Goal: Task Accomplishment & Management: Complete application form

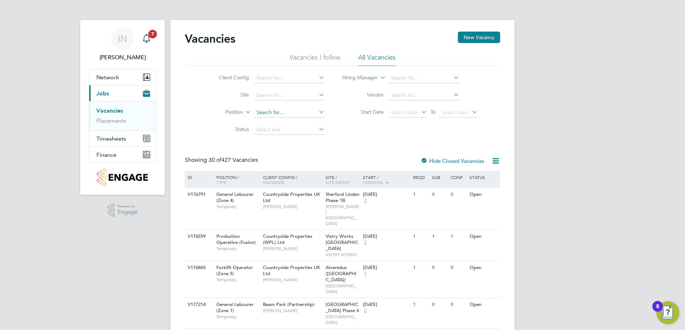
click at [298, 114] on input at bounding box center [289, 113] width 71 height 10
type input "edwal"
click at [290, 96] on input at bounding box center [289, 95] width 71 height 10
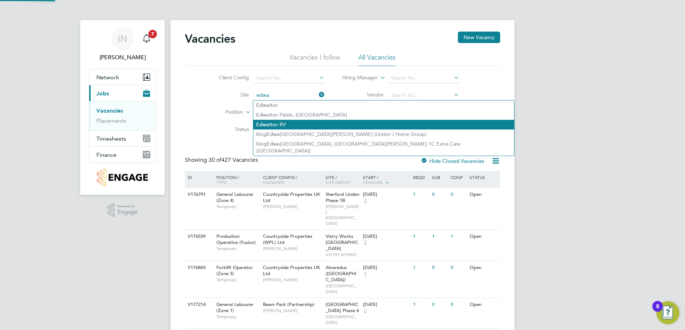
click at [291, 125] on li "Edwa lton RV" at bounding box center [383, 125] width 261 height 10
type input "Edwalton RV"
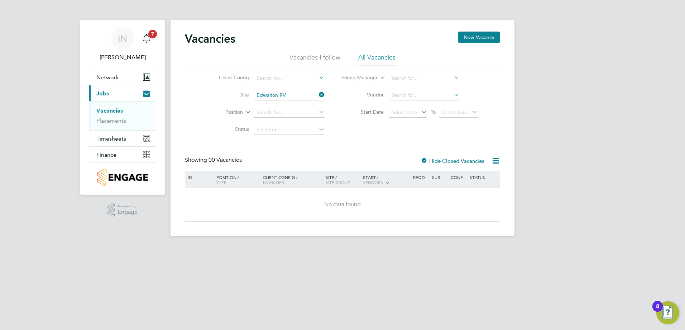
click at [334, 61] on li "Vacancies I follow" at bounding box center [315, 59] width 51 height 13
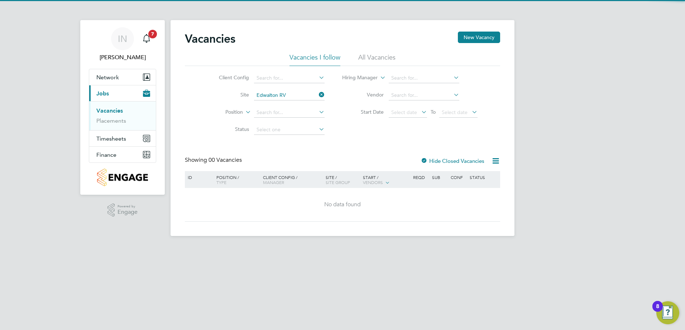
click at [365, 58] on li "All Vacancies" at bounding box center [376, 59] width 37 height 13
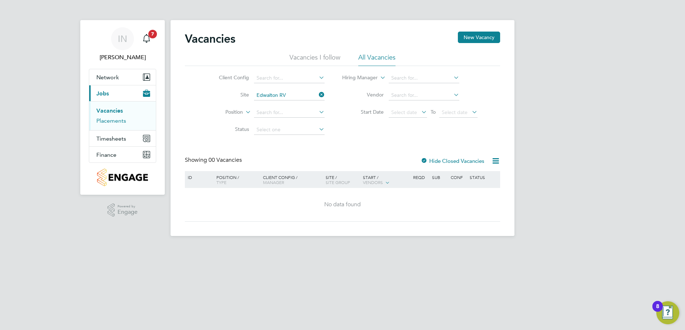
click at [123, 119] on link "Placements" at bounding box center [111, 120] width 30 height 7
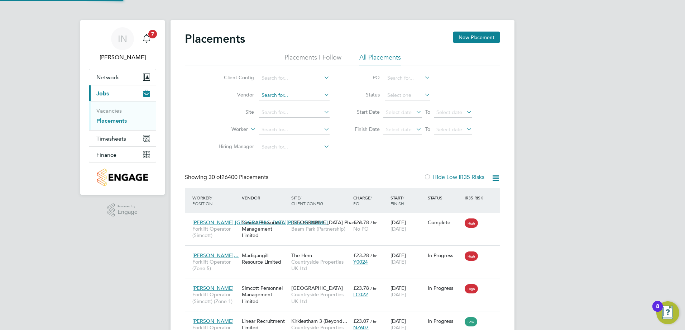
click at [288, 98] on input at bounding box center [294, 95] width 71 height 10
type input "E"
click at [285, 113] on input at bounding box center [294, 113] width 71 height 10
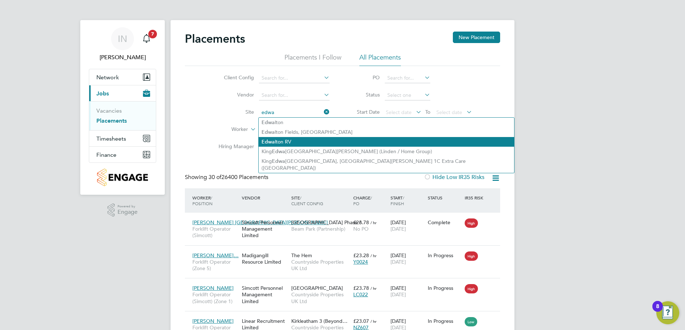
click at [286, 138] on li "Edwa lton RV" at bounding box center [387, 142] width 256 height 10
type input "Edwalton RV"
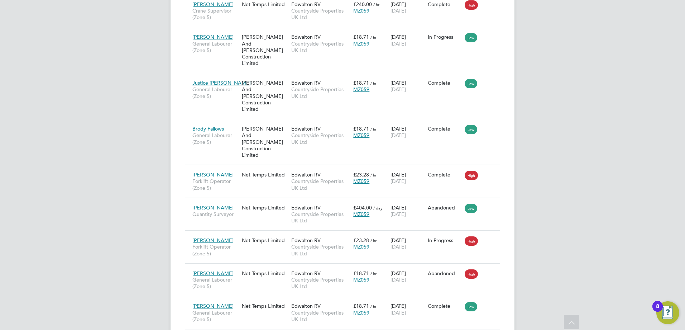
click at [482, 288] on li "Show change log" at bounding box center [469, 290] width 51 height 10
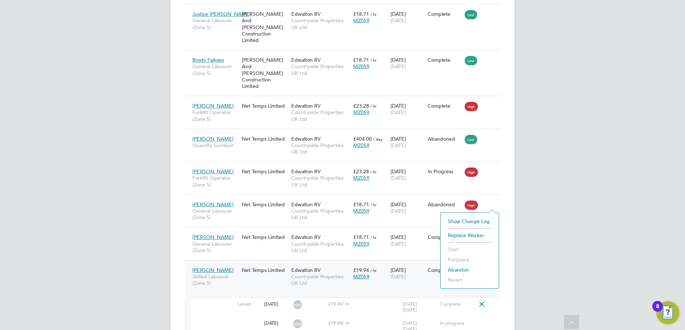
click at [403, 294] on div "Tobias North Skilled Labourer (Zone 5) Net Temps Limited Edwalton RV Countrysid…" at bounding box center [342, 311] width 315 height 102
click at [340, 273] on span "Countryside Properties UK Ltd" at bounding box center [320, 279] width 58 height 13
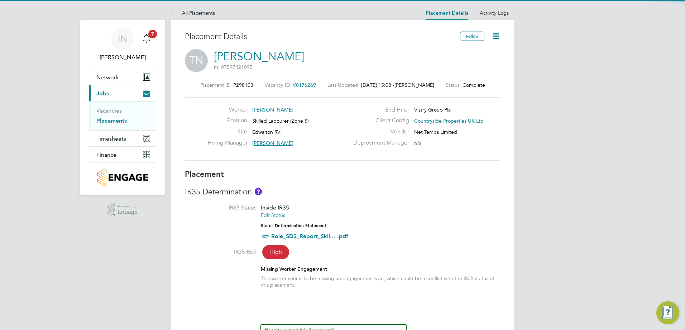
click at [494, 36] on icon at bounding box center [495, 36] width 9 height 9
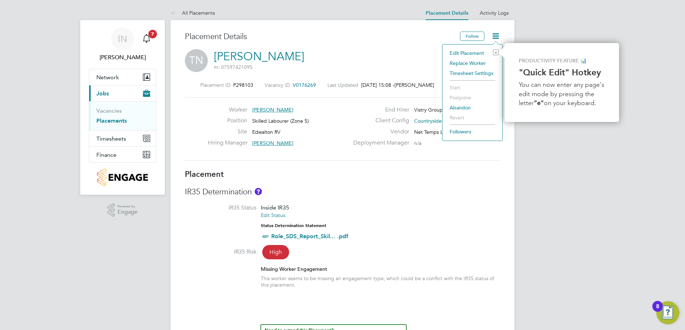
click at [461, 53] on li "Edit Placement e" at bounding box center [472, 53] width 53 height 10
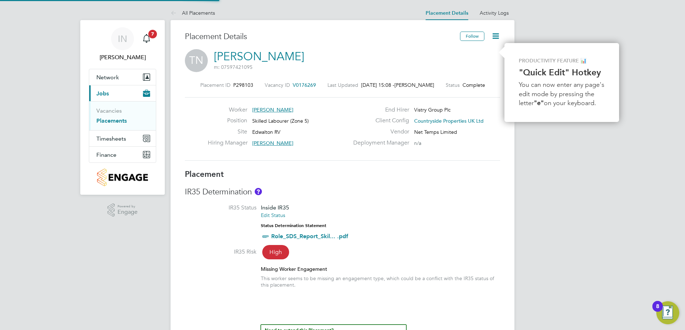
type input "[PERSON_NAME]"
type input "[DATE]"
type input "07:30"
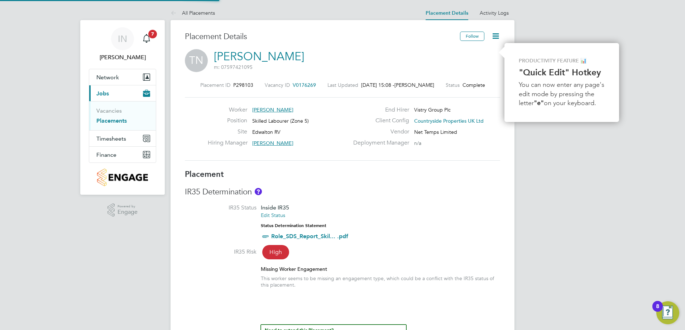
type input "16:30"
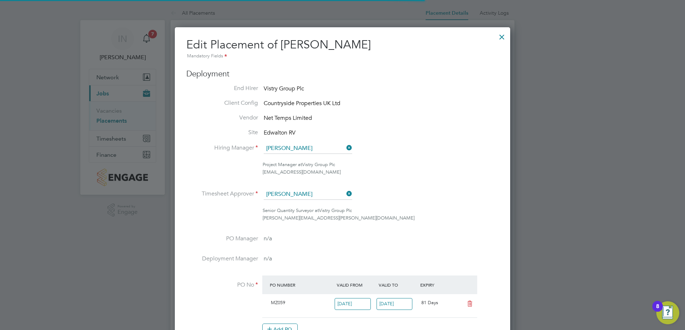
scroll to position [4, 4]
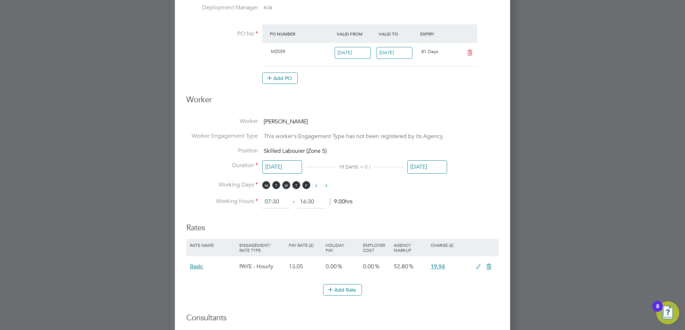
click at [418, 168] on input "[DATE]" at bounding box center [428, 166] width 40 height 13
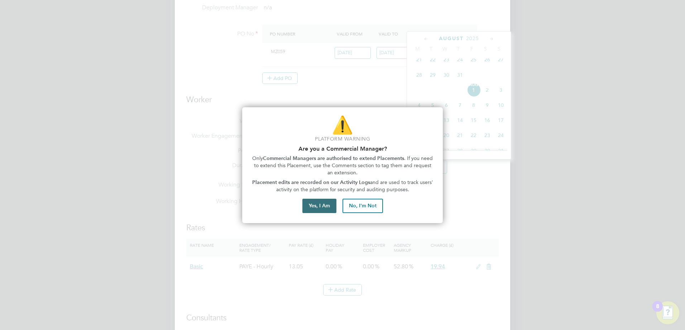
click at [323, 209] on button "Yes, I Am" at bounding box center [320, 206] width 34 height 14
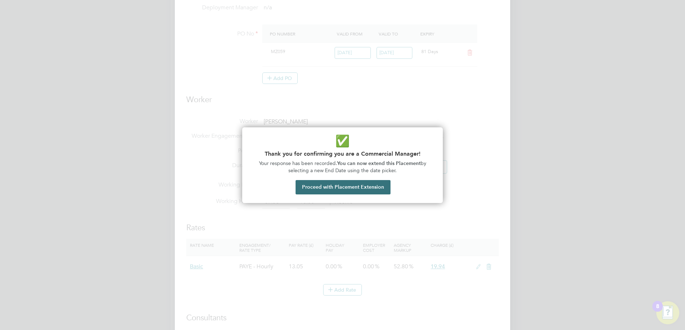
click at [336, 192] on button "Proceed with Placement Extension" at bounding box center [343, 187] width 95 height 14
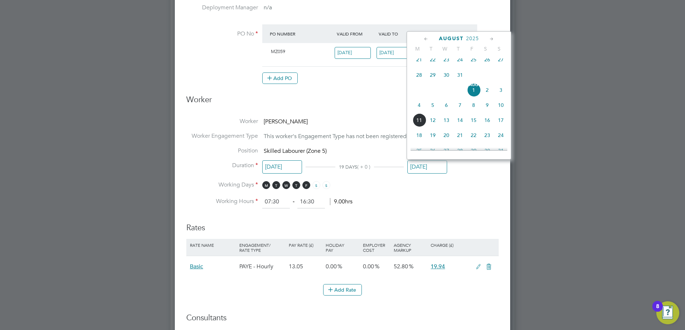
click at [459, 209] on ng-form "Deployment End Hirer Vistry Group Plc Client Config Countryside Properties UK L…" at bounding box center [342, 179] width 313 height 722
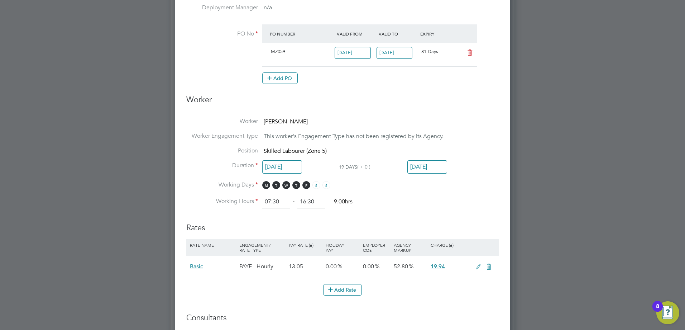
click at [428, 168] on input "[DATE]" at bounding box center [428, 166] width 40 height 13
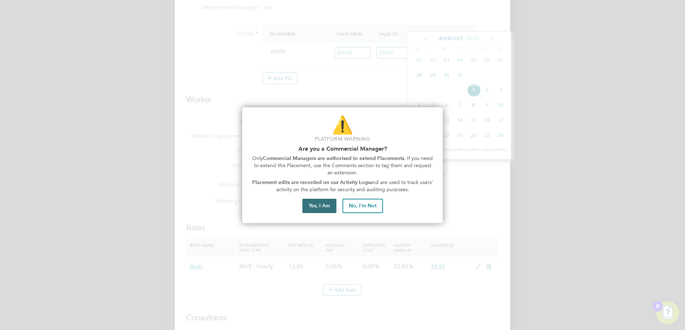
click at [325, 203] on button "Yes, I Am" at bounding box center [320, 206] width 34 height 14
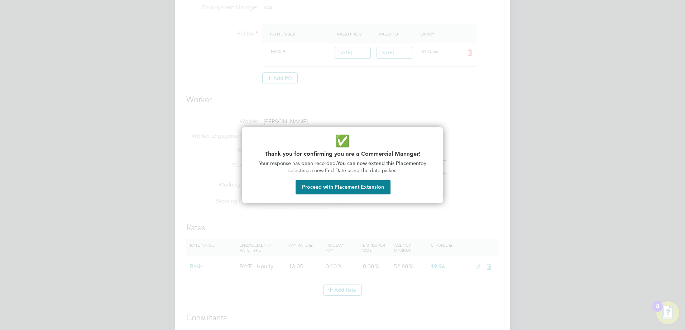
click at [344, 196] on div "✅ Thank you for confirming you are a Commercial Manager! Your response has been…" at bounding box center [342, 165] width 201 height 76
click at [344, 193] on button "Proceed with Placement Extension" at bounding box center [343, 187] width 95 height 14
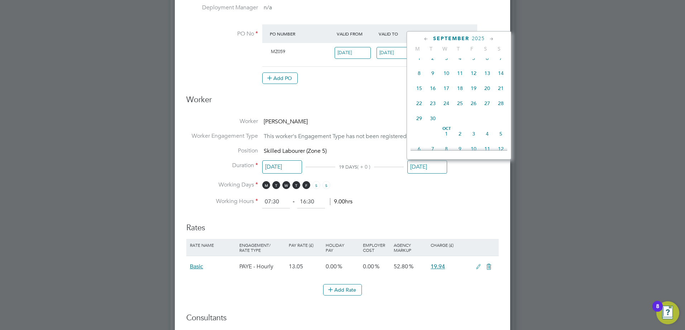
click at [472, 110] on span "26" at bounding box center [474, 103] width 14 height 14
type input "[DATE]"
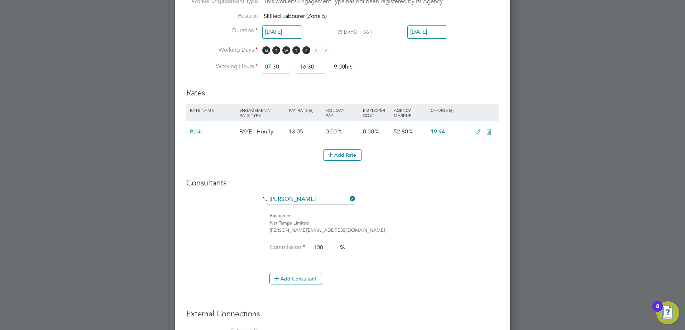
scroll to position [475, 0]
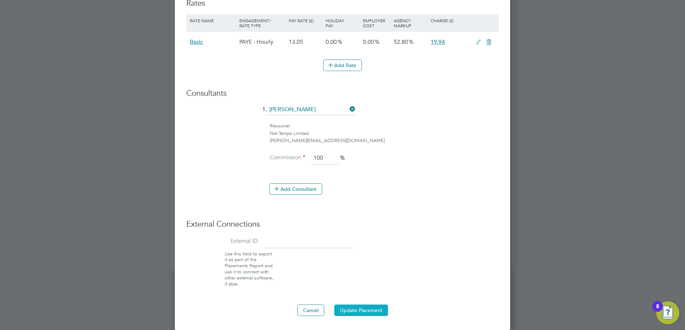
click at [357, 313] on button "Update Placement" at bounding box center [361, 309] width 54 height 11
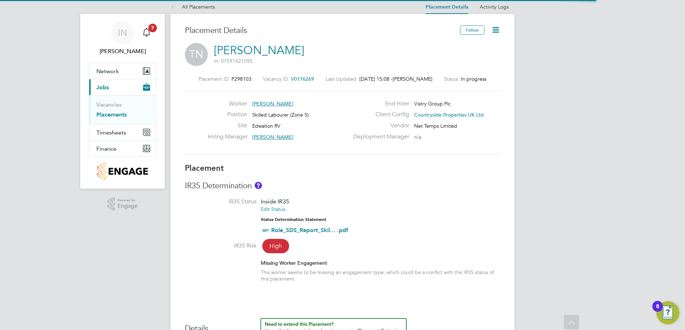
scroll to position [0, 0]
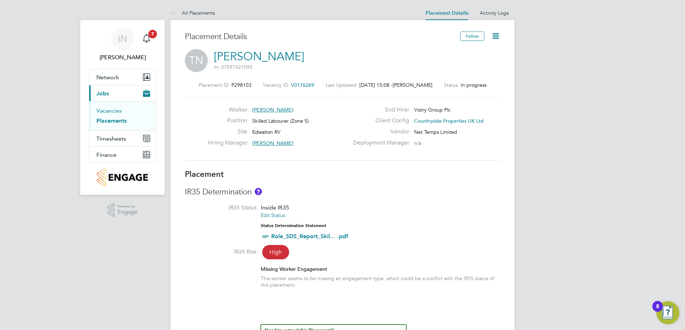
click at [111, 111] on link "Vacancies" at bounding box center [108, 110] width 25 height 7
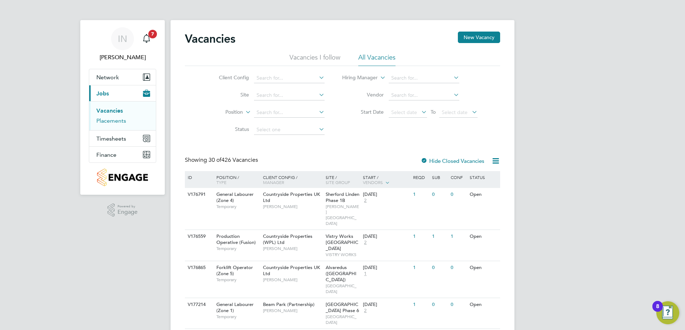
click at [115, 119] on link "Placements" at bounding box center [111, 120] width 30 height 7
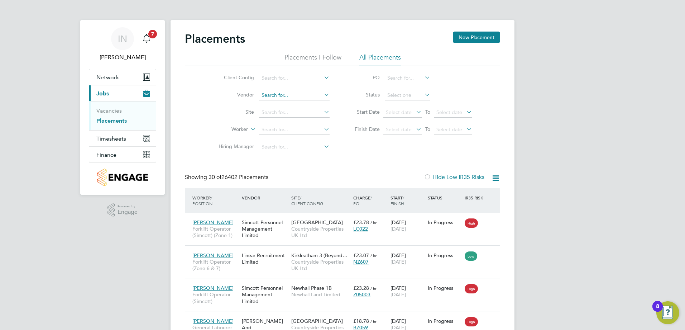
scroll to position [27, 62]
click at [289, 112] on input at bounding box center [294, 113] width 71 height 10
click at [290, 139] on li "Edwa lton RV" at bounding box center [387, 142] width 256 height 10
type input "Edwalton RV"
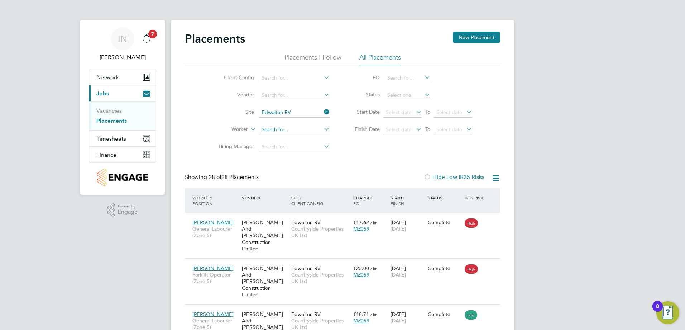
click at [274, 129] on input at bounding box center [294, 130] width 71 height 10
type input "[PERSON_NAME]"
click at [286, 131] on input at bounding box center [294, 130] width 71 height 10
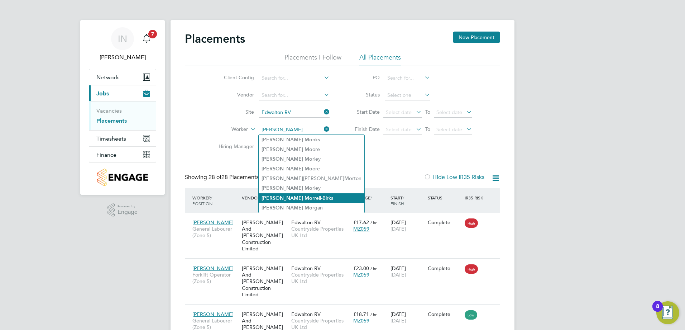
click at [271, 193] on li "[PERSON_NAME] [PERSON_NAME]" at bounding box center [312, 198] width 106 height 10
type input "[PERSON_NAME]"
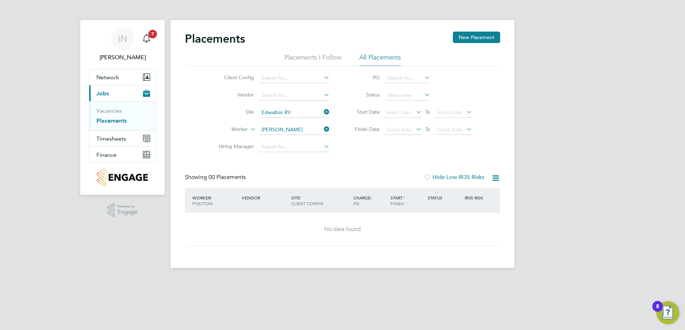
click at [305, 223] on div "No data found" at bounding box center [342, 229] width 301 height 33
click at [323, 111] on icon at bounding box center [323, 112] width 0 height 10
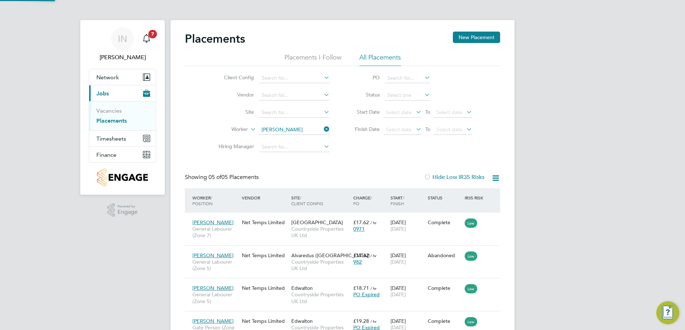
scroll to position [27, 62]
click at [215, 134] on li "Worker [PERSON_NAME]" at bounding box center [271, 129] width 135 height 17
click at [118, 110] on link "Vacancies" at bounding box center [108, 110] width 25 height 7
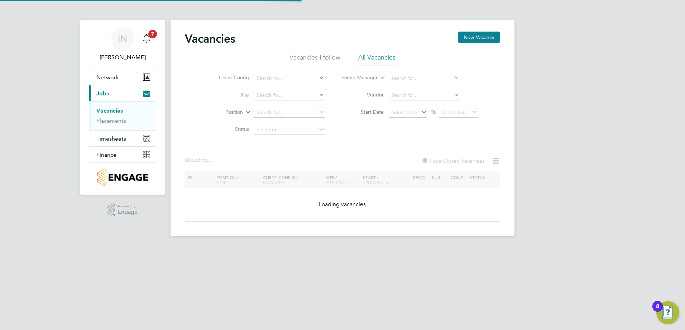
click at [114, 116] on li "Vacancies" at bounding box center [123, 112] width 54 height 10
click at [115, 120] on link "Placements" at bounding box center [111, 120] width 30 height 7
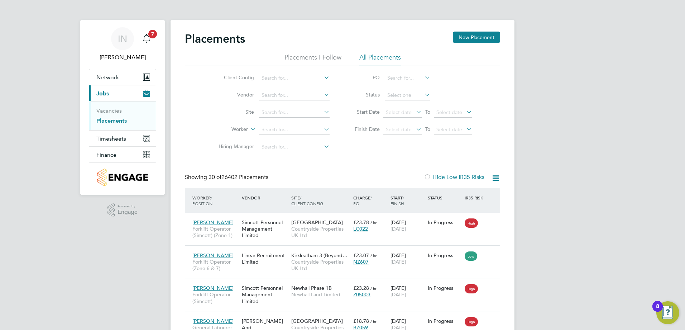
scroll to position [27, 62]
click at [107, 108] on link "Vacancies" at bounding box center [108, 110] width 25 height 7
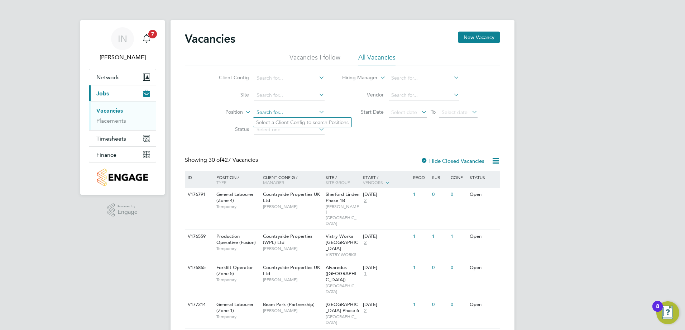
click at [268, 110] on input at bounding box center [289, 113] width 71 height 10
click at [273, 97] on input at bounding box center [289, 95] width 71 height 10
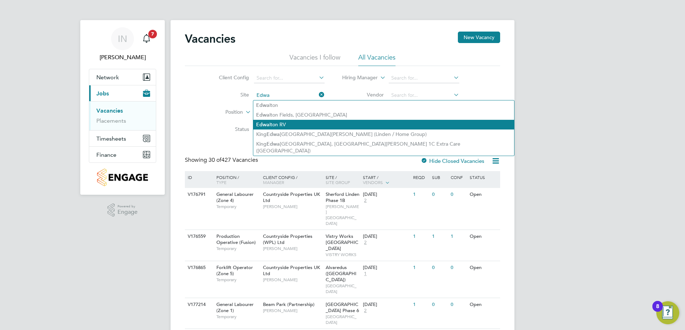
click at [280, 120] on li "Edwa lton RV" at bounding box center [383, 125] width 261 height 10
type input "Edwalton RV"
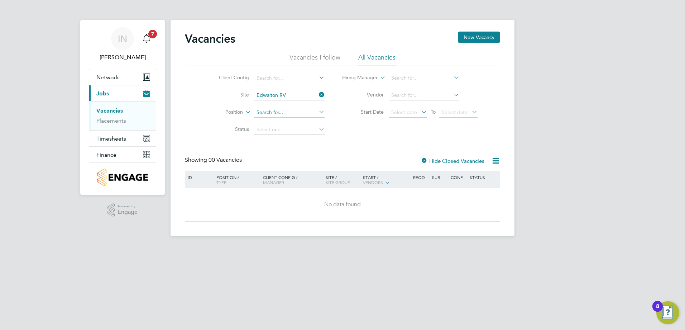
click at [280, 110] on input at bounding box center [289, 113] width 71 height 10
click at [317, 60] on li "Vacancies I follow" at bounding box center [315, 59] width 51 height 13
click at [369, 55] on li "All Vacancies" at bounding box center [376, 59] width 37 height 13
click at [288, 111] on input at bounding box center [289, 113] width 71 height 10
click at [286, 134] on div "Vacancies New Vacancy Vacancies I follow All Vacancies Client Config Site Edwal…" at bounding box center [343, 128] width 344 height 216
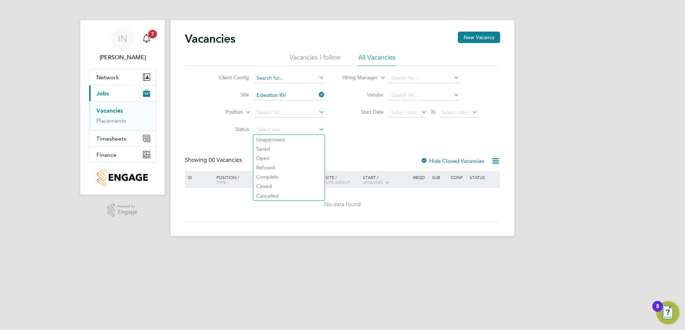
click at [283, 81] on input at bounding box center [289, 78] width 71 height 10
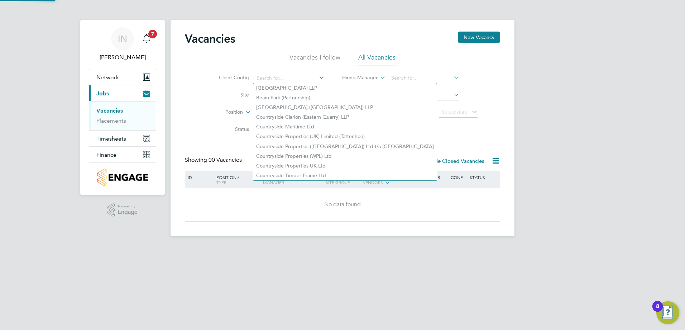
click at [419, 144] on div "Vacancies New Vacancy Vacancies I follow All Vacancies Client Config Site Edwal…" at bounding box center [342, 127] width 315 height 190
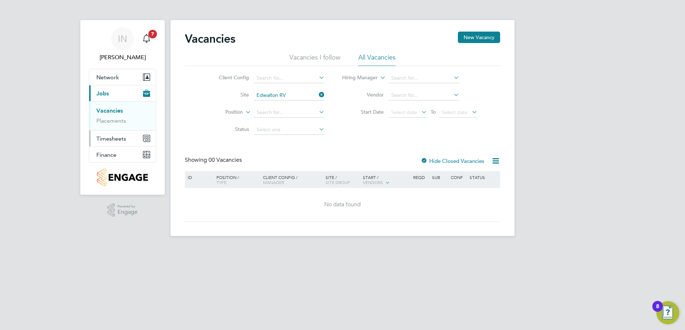
click at [98, 142] on span "Timesheets" at bounding box center [111, 138] width 30 height 7
click at [199, 135] on li "Status" at bounding box center [266, 129] width 135 height 17
click at [494, 158] on icon at bounding box center [495, 160] width 9 height 9
click at [439, 210] on div "No data found" at bounding box center [342, 204] width 313 height 33
click at [318, 94] on icon at bounding box center [318, 95] width 0 height 10
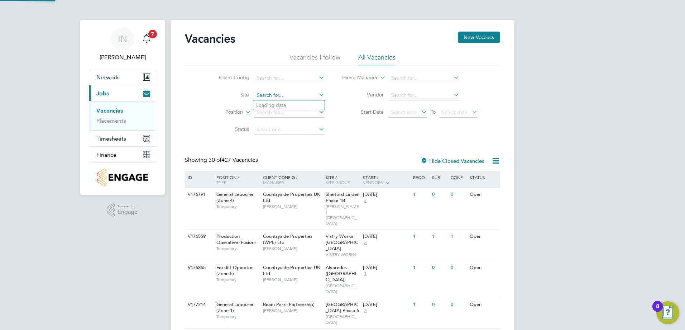
click at [270, 93] on input at bounding box center [289, 95] width 71 height 10
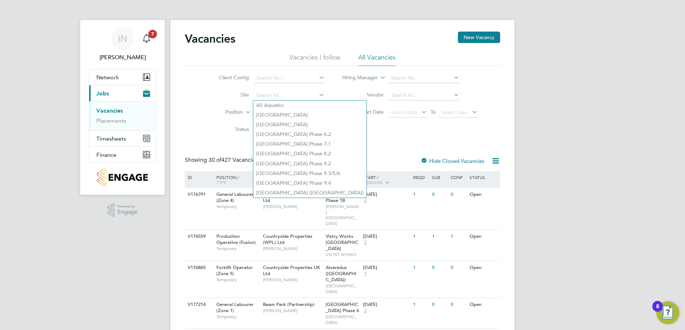
click at [357, 113] on label "Start Date" at bounding box center [363, 112] width 41 height 6
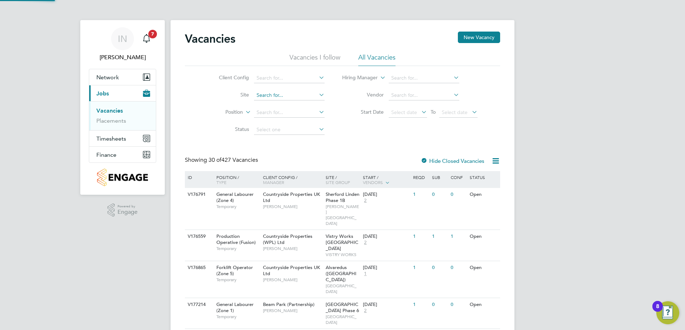
click at [277, 96] on input at bounding box center [289, 95] width 71 height 10
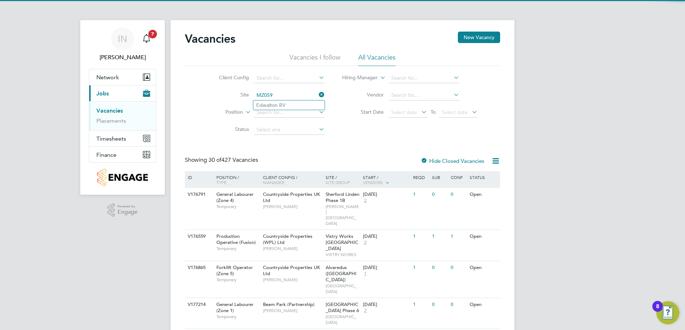
type input "Edwalton RV"
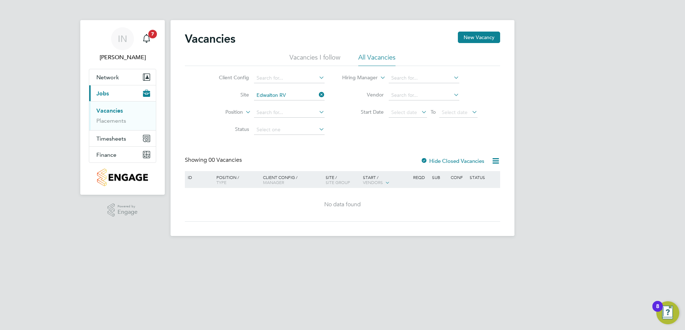
click at [318, 92] on icon at bounding box center [318, 95] width 0 height 10
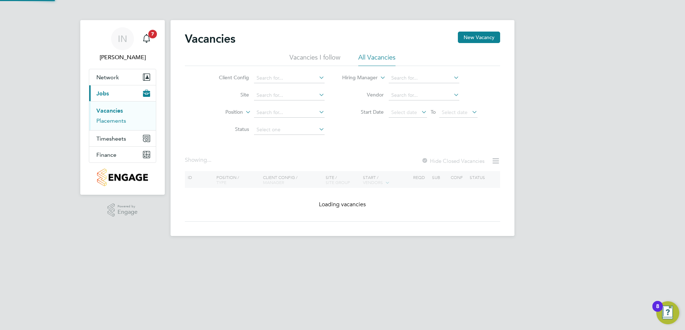
click at [118, 122] on link "Placements" at bounding box center [111, 120] width 30 height 7
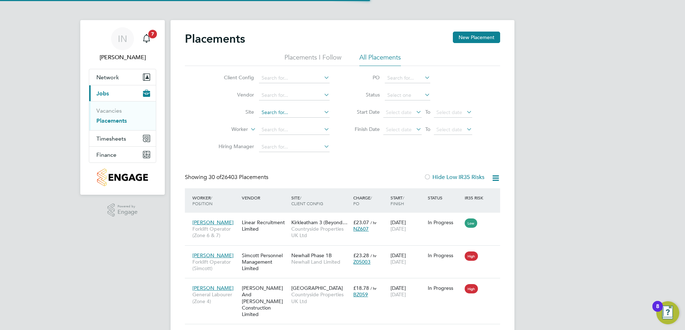
click at [286, 112] on input at bounding box center [294, 113] width 71 height 10
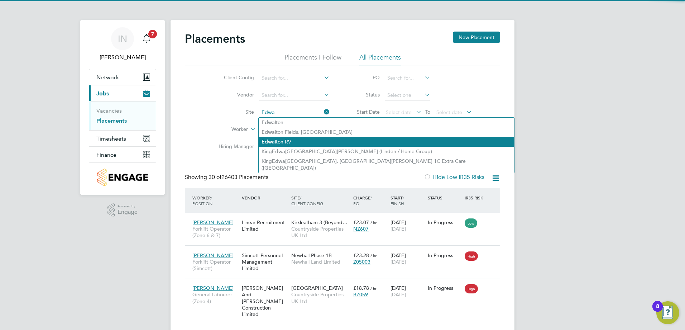
click at [291, 139] on li "Edwa lton RV" at bounding box center [387, 142] width 256 height 10
type input "Edwalton RV"
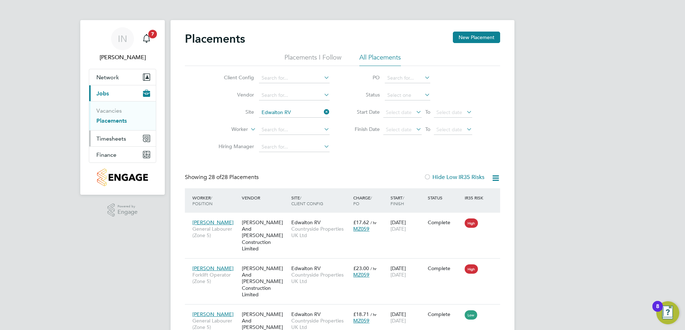
click at [128, 135] on button "Timesheets" at bounding box center [122, 138] width 67 height 16
click at [122, 124] on link "Timesheets" at bounding box center [111, 126] width 30 height 7
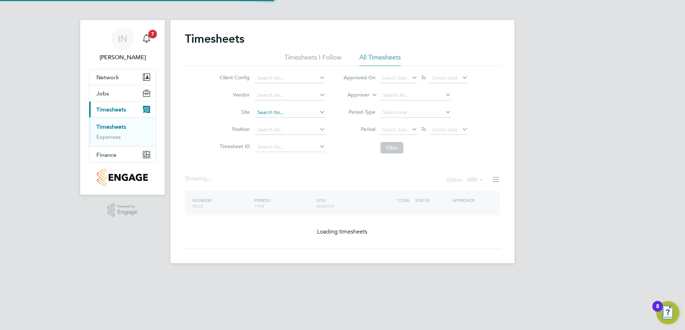
click at [288, 112] on input at bounding box center [290, 113] width 71 height 10
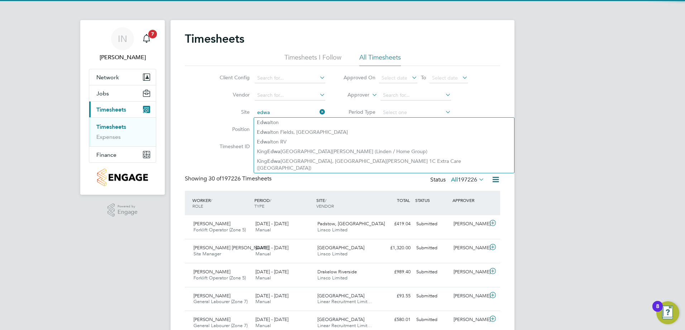
drag, startPoint x: 284, startPoint y: 138, endPoint x: 401, endPoint y: 161, distance: 119.0
click at [284, 140] on li "Edwa lton RV" at bounding box center [384, 142] width 260 height 10
type input "Edwalton RV"
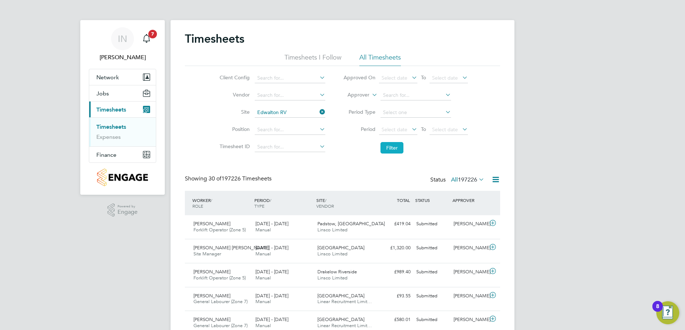
click at [395, 148] on button "Filter" at bounding box center [392, 147] width 23 height 11
click at [111, 94] on button "Jobs" at bounding box center [122, 93] width 67 height 16
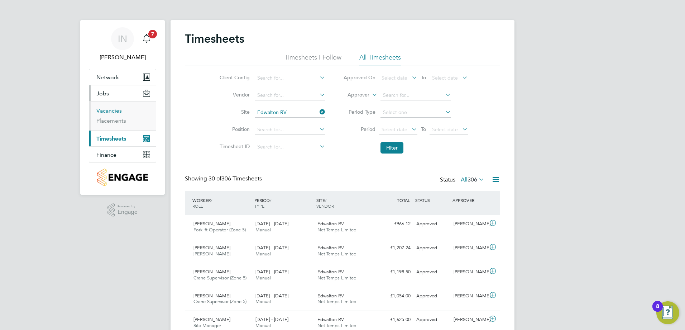
click at [114, 110] on link "Vacancies" at bounding box center [108, 110] width 25 height 7
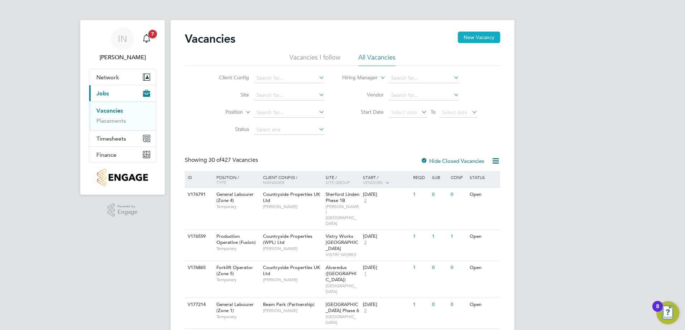
click at [472, 42] on button "New Vacancy" at bounding box center [479, 37] width 42 height 11
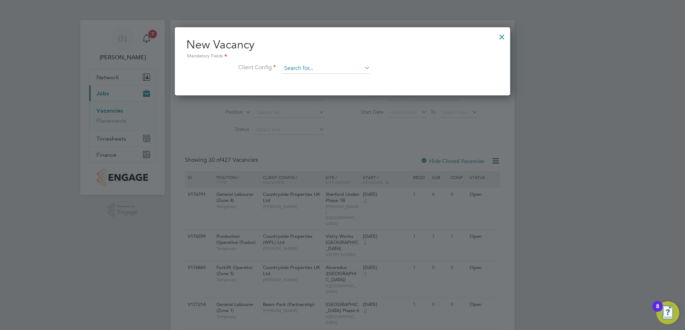
click at [360, 70] on input at bounding box center [326, 68] width 89 height 11
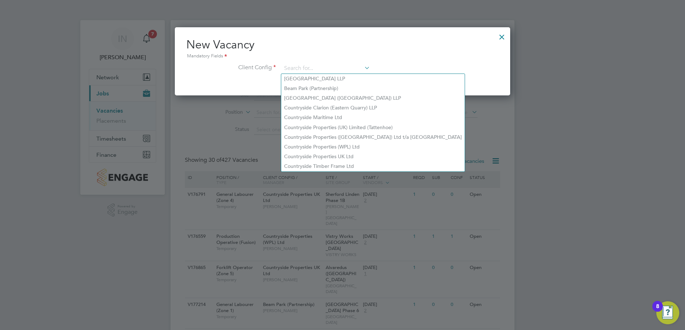
click at [501, 34] on div at bounding box center [502, 35] width 13 height 13
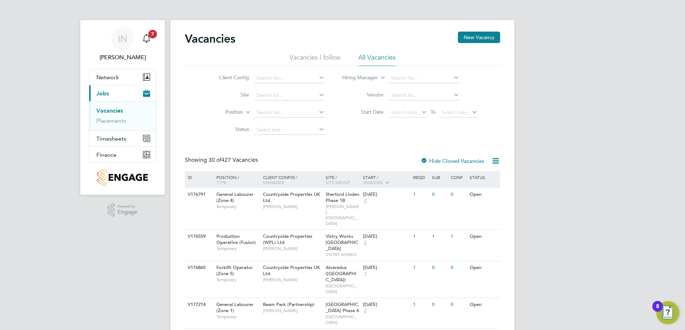
click at [303, 60] on li "Vacancies I follow" at bounding box center [315, 59] width 51 height 13
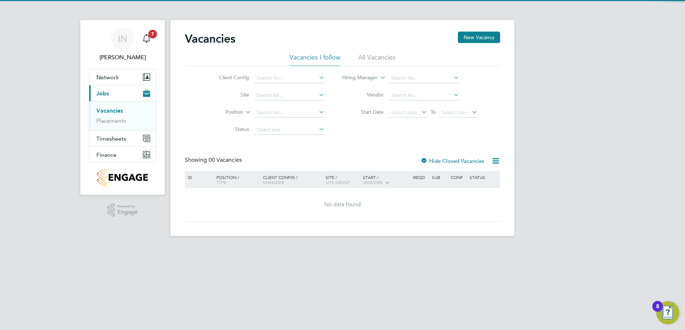
click at [391, 61] on li "All Vacancies" at bounding box center [376, 59] width 37 height 13
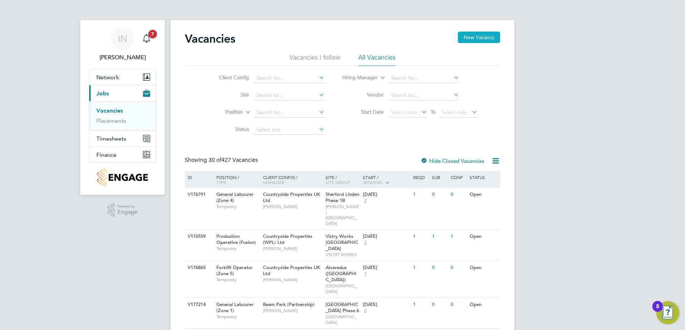
click at [498, 42] on button "New Vacancy" at bounding box center [479, 37] width 42 height 11
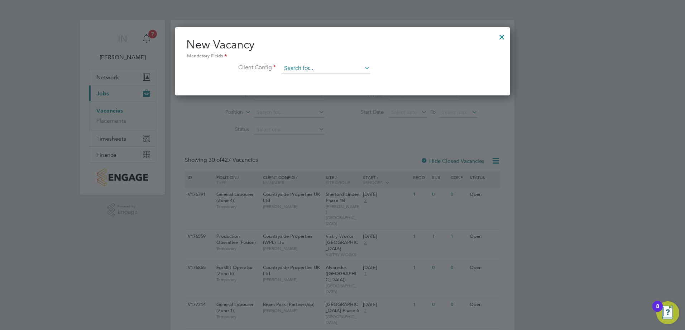
click at [349, 67] on input at bounding box center [326, 68] width 89 height 11
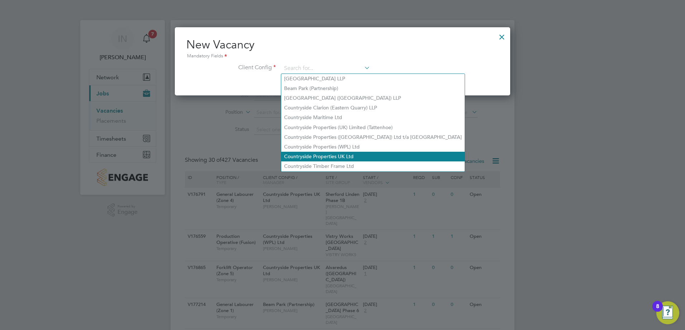
click at [359, 152] on li "Countryside Properties UK Ltd" at bounding box center [373, 157] width 184 height 10
type input "Countryside Properties UK Ltd"
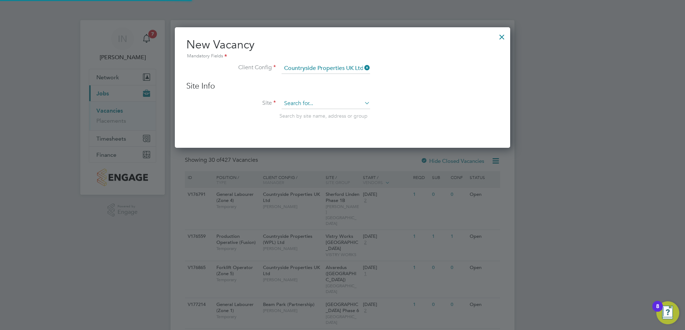
click at [352, 104] on input at bounding box center [326, 103] width 89 height 11
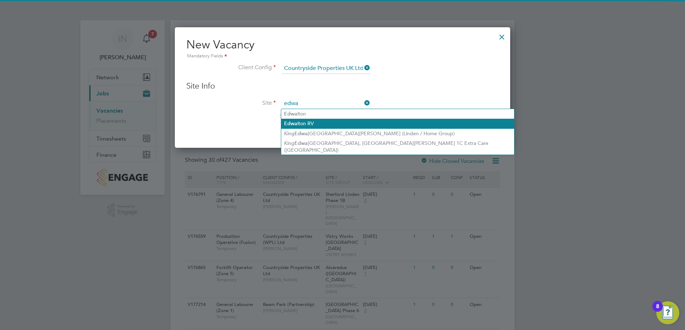
click at [360, 126] on li "Edwa lton RV" at bounding box center [397, 124] width 233 height 10
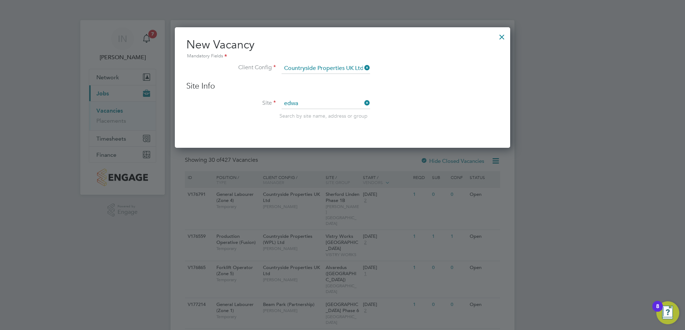
type input "Edwalton RV"
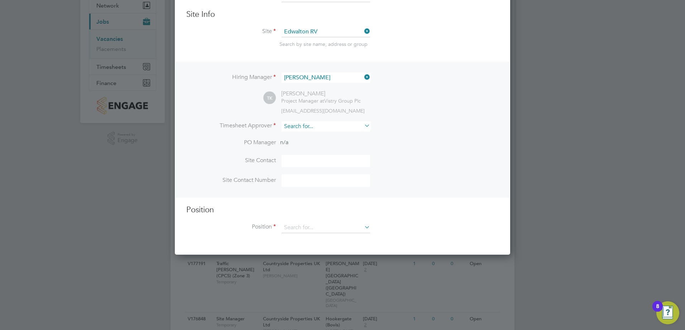
click at [347, 129] on input at bounding box center [326, 126] width 89 height 10
type input "I"
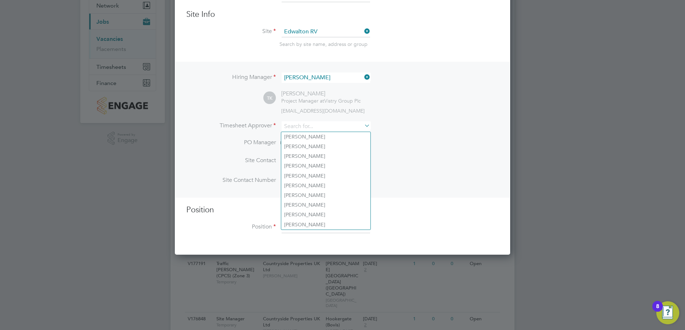
click at [421, 134] on li "Timesheet Approver" at bounding box center [342, 130] width 313 height 18
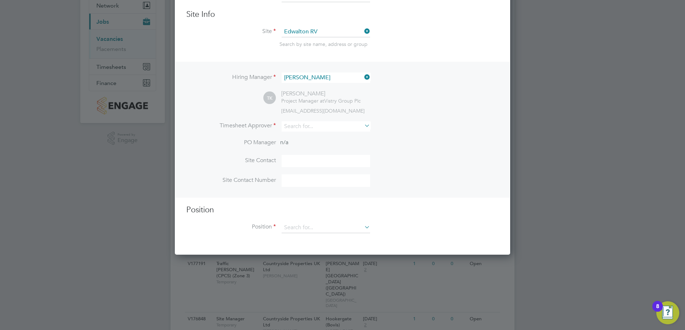
click at [297, 162] on input at bounding box center [326, 161] width 89 height 13
click at [301, 179] on input at bounding box center [326, 180] width 89 height 13
click at [341, 230] on input at bounding box center [326, 227] width 89 height 11
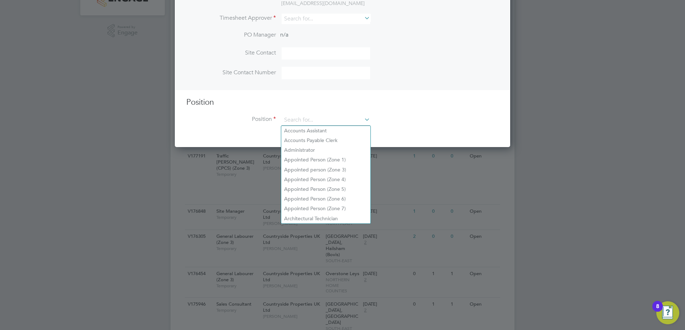
click at [382, 161] on div at bounding box center [342, 165] width 685 height 330
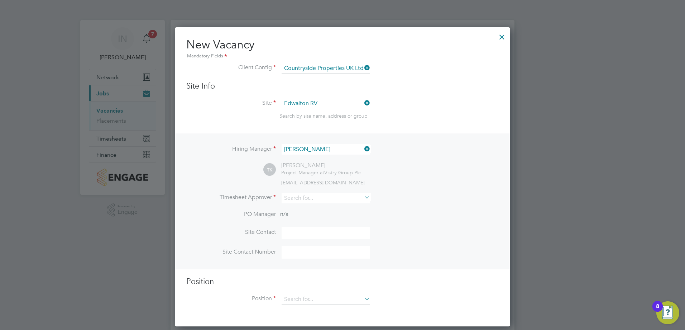
click at [504, 35] on div at bounding box center [502, 35] width 13 height 13
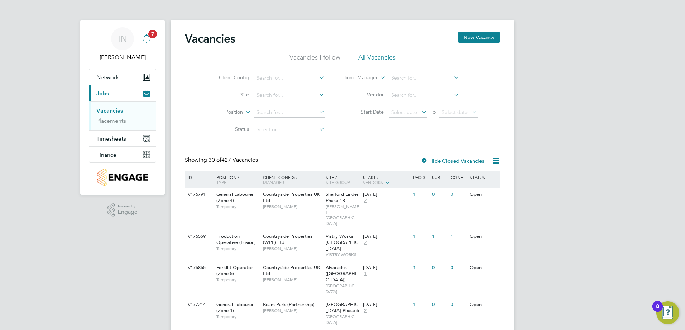
click at [151, 37] on span "7" at bounding box center [152, 34] width 9 height 9
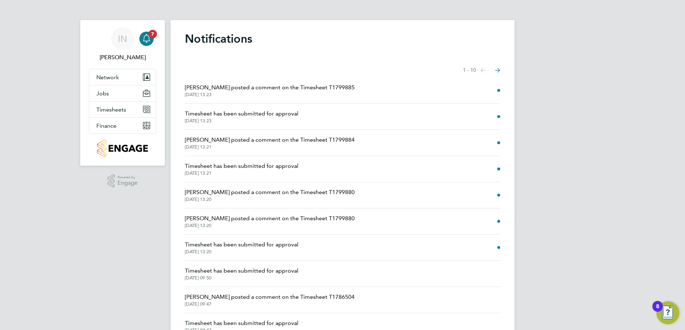
click at [279, 89] on span "[PERSON_NAME] posted a comment on the Timesheet T1799885" at bounding box center [270, 87] width 170 height 9
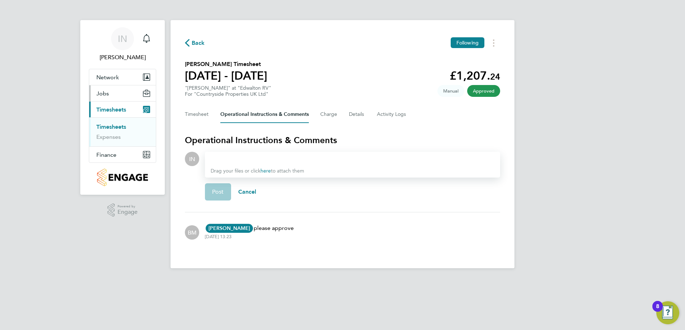
click at [127, 94] on button "Jobs" at bounding box center [122, 93] width 67 height 16
click at [125, 81] on button "Network" at bounding box center [122, 77] width 67 height 16
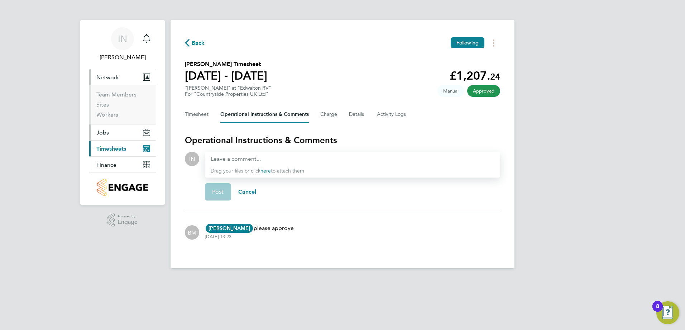
click at [115, 133] on button "Jobs" at bounding box center [122, 132] width 67 height 16
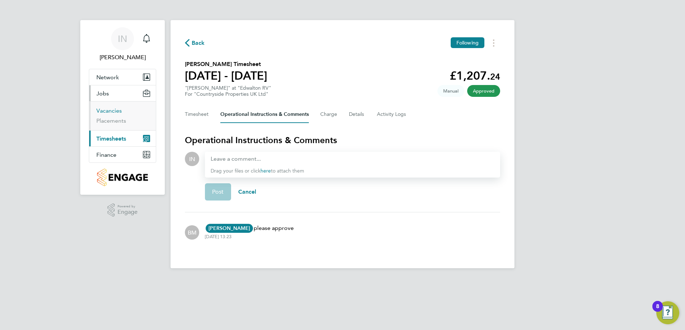
click at [115, 112] on link "Vacancies" at bounding box center [108, 110] width 25 height 7
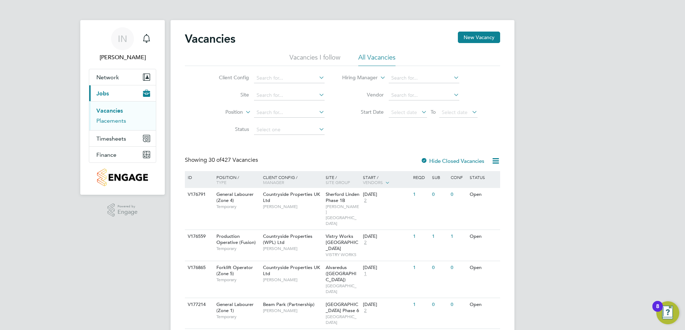
click at [124, 122] on link "Placements" at bounding box center [111, 120] width 30 height 7
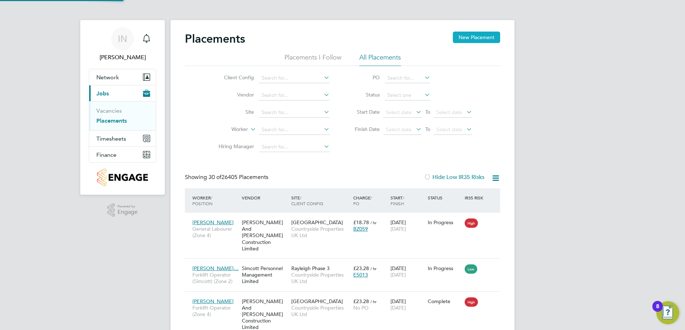
click at [470, 38] on button "New Placement" at bounding box center [476, 37] width 47 height 11
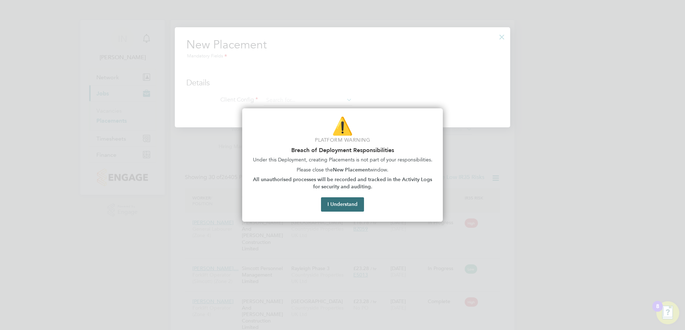
click at [356, 207] on button "I Understand" at bounding box center [342, 204] width 43 height 14
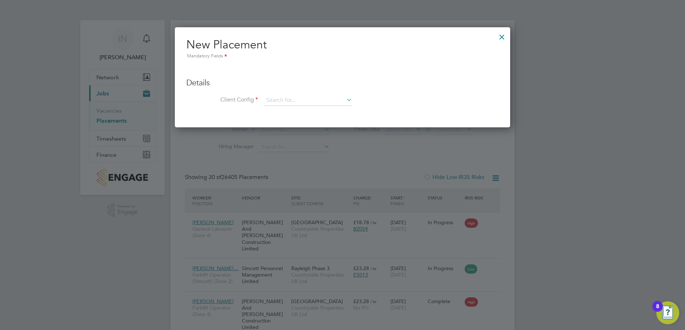
click at [506, 36] on div at bounding box center [502, 35] width 13 height 13
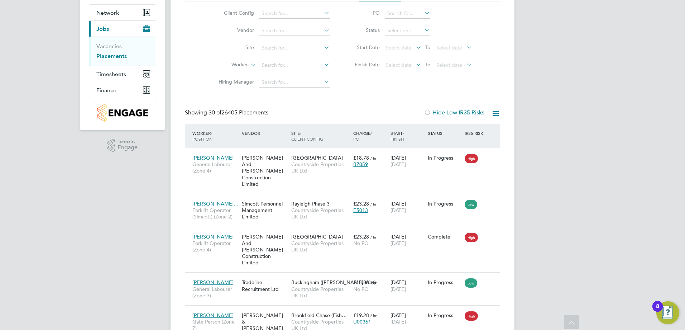
scroll to position [0, 0]
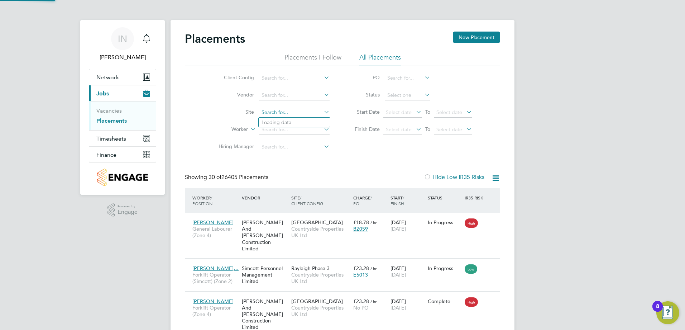
click at [271, 113] on input at bounding box center [294, 113] width 71 height 10
type input "Edwalton RV"
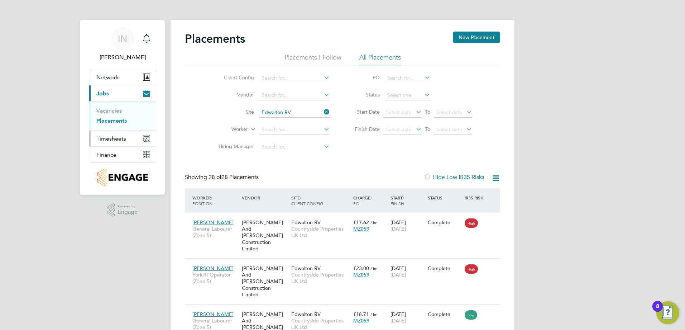
click at [113, 140] on span "Timesheets" at bounding box center [111, 138] width 30 height 7
click at [114, 129] on link "Timesheets" at bounding box center [111, 126] width 30 height 7
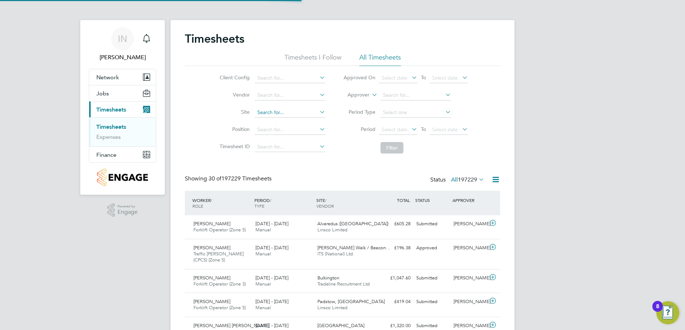
scroll to position [18, 62]
click at [305, 114] on input at bounding box center [290, 113] width 71 height 10
type input "Edwalto"
click at [89, 101] on button "Current page: Timesheets" at bounding box center [122, 109] width 67 height 16
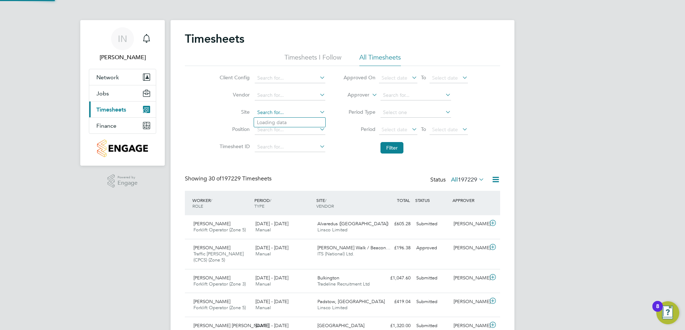
click at [259, 108] on input at bounding box center [290, 113] width 71 height 10
type input "edwalton"
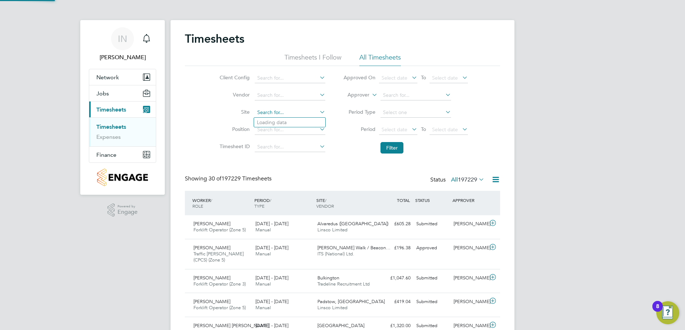
click at [281, 112] on input at bounding box center [290, 113] width 71 height 10
type input "Edwalton RV"
click at [401, 154] on li "Filter" at bounding box center [405, 147] width 143 height 19
click at [395, 150] on button "Filter" at bounding box center [392, 147] width 23 height 11
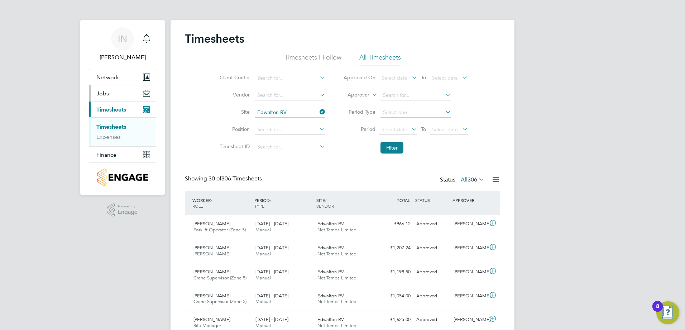
click at [128, 94] on button "Jobs" at bounding box center [122, 93] width 67 height 16
click at [203, 113] on div "Client Config Vendor Site Edwalton RV Position Timesheet ID Approved On Select …" at bounding box center [342, 111] width 315 height 91
click at [116, 97] on button "Jobs" at bounding box center [122, 93] width 67 height 16
click at [120, 96] on button "Jobs" at bounding box center [122, 93] width 67 height 16
click at [117, 111] on link "Vacancies" at bounding box center [108, 110] width 25 height 7
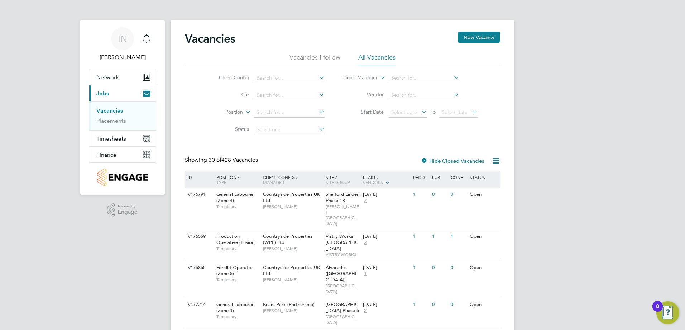
click at [278, 58] on ul "Vacancies I follow All Vacancies" at bounding box center [342, 59] width 315 height 13
click at [474, 36] on button "New Vacancy" at bounding box center [479, 37] width 42 height 11
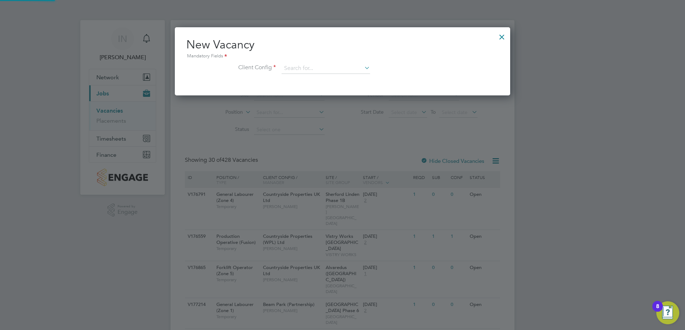
scroll to position [68, 336]
click at [303, 68] on input at bounding box center [326, 68] width 89 height 11
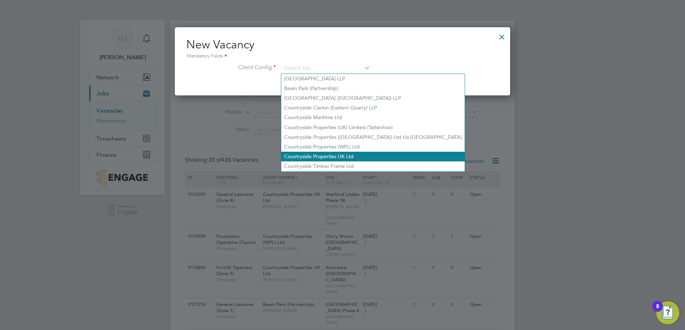
click at [335, 152] on li "Countryside Properties UK Ltd" at bounding box center [373, 157] width 184 height 10
type input "Countryside Properties UK Ltd"
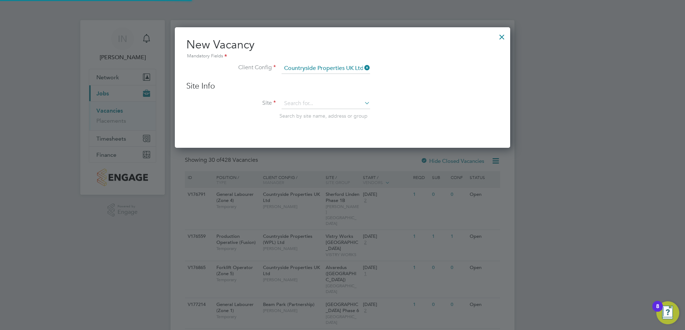
scroll to position [121, 336]
click at [328, 108] on input at bounding box center [326, 103] width 89 height 11
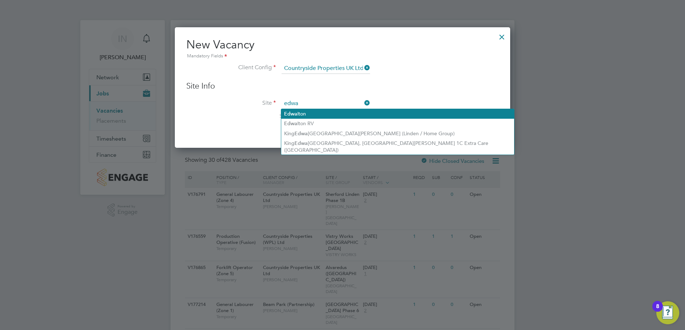
click at [319, 118] on li "Edwa lton" at bounding box center [397, 114] width 233 height 10
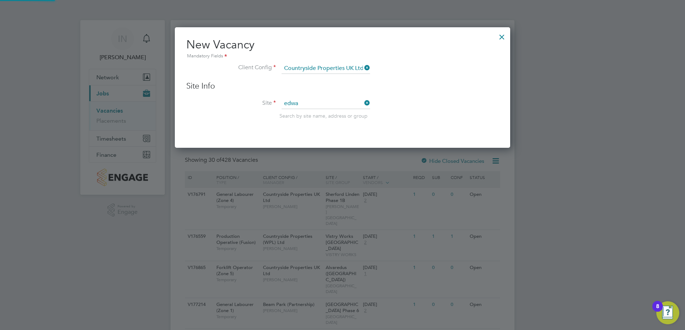
type input "Edwalton"
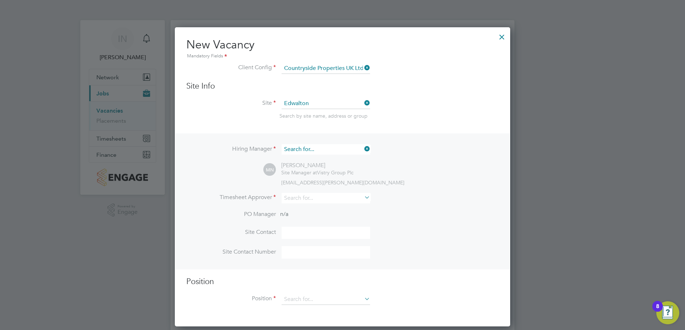
click at [358, 151] on input at bounding box center [326, 149] width 89 height 10
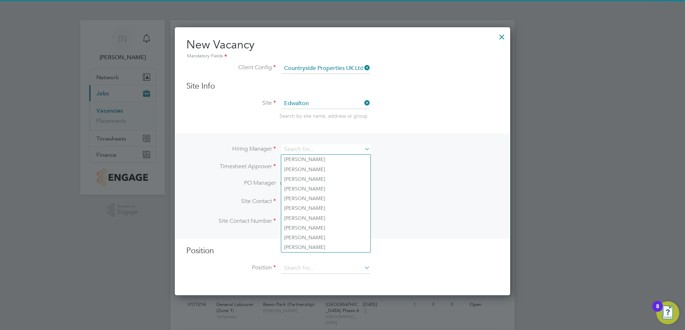
click at [416, 154] on li "Hiring Manager" at bounding box center [342, 153] width 313 height 18
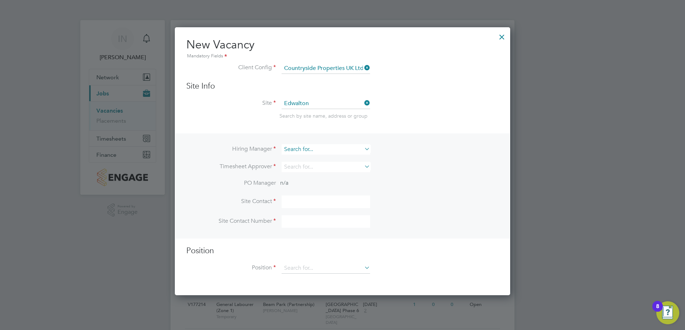
click at [336, 151] on input at bounding box center [326, 149] width 89 height 10
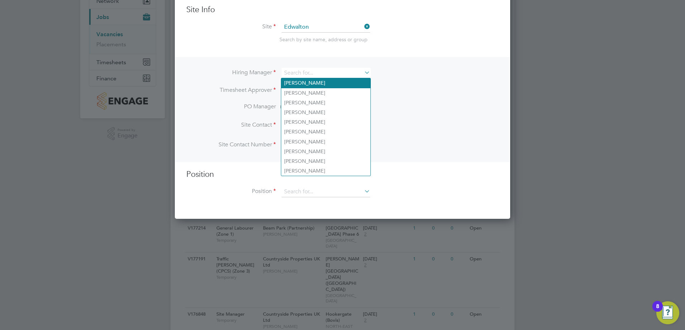
scroll to position [0, 0]
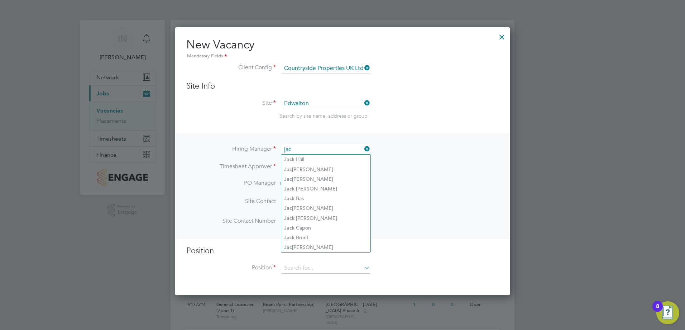
type input "jac"
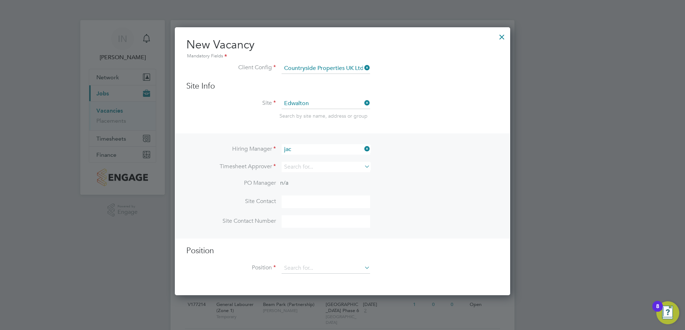
click at [428, 187] on li "PO Manager n/a" at bounding box center [342, 187] width 313 height 16
click at [363, 104] on icon at bounding box center [363, 103] width 0 height 10
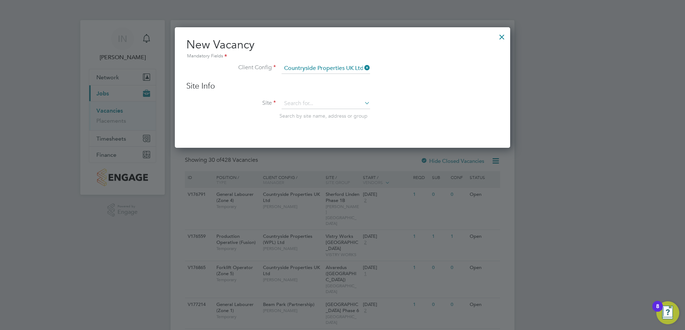
scroll to position [121, 336]
click at [503, 37] on div at bounding box center [502, 35] width 13 height 13
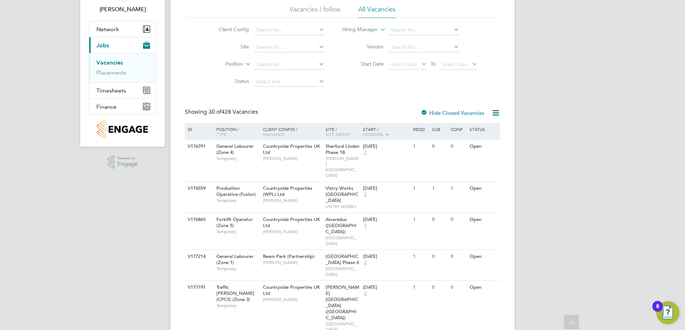
scroll to position [0, 0]
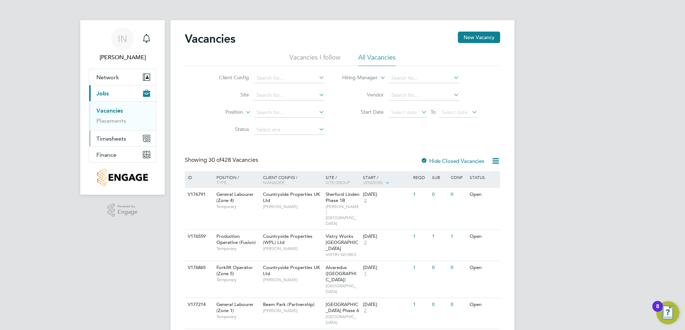
click at [120, 137] on span "Timesheets" at bounding box center [111, 138] width 30 height 7
click at [223, 124] on li "Status" at bounding box center [266, 129] width 135 height 17
click at [121, 92] on button "Current page: Jobs" at bounding box center [122, 93] width 67 height 16
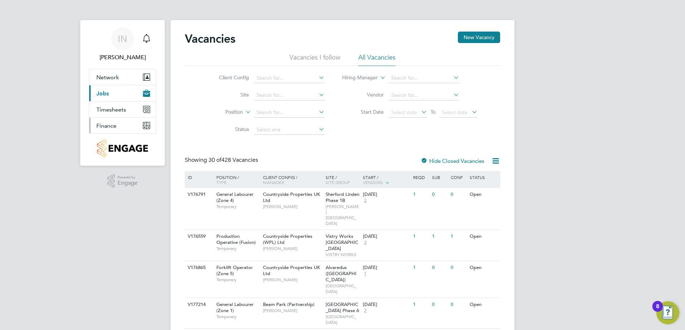
click at [127, 118] on button "Finance" at bounding box center [122, 126] width 67 height 16
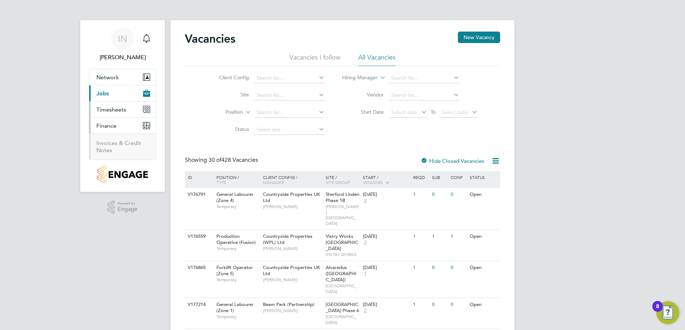
click at [127, 111] on button "Timesheets" at bounding box center [122, 109] width 67 height 16
click at [429, 133] on div "Client Config Site Position Status Hiring Manager Vendor Start Date Select date…" at bounding box center [342, 102] width 315 height 72
click at [111, 92] on button "Current page: Jobs" at bounding box center [122, 93] width 67 height 16
click at [113, 123] on link "Placements" at bounding box center [111, 120] width 30 height 7
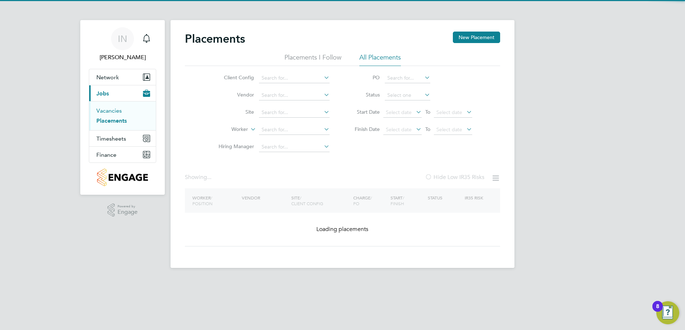
click at [112, 113] on link "Vacancies" at bounding box center [108, 110] width 25 height 7
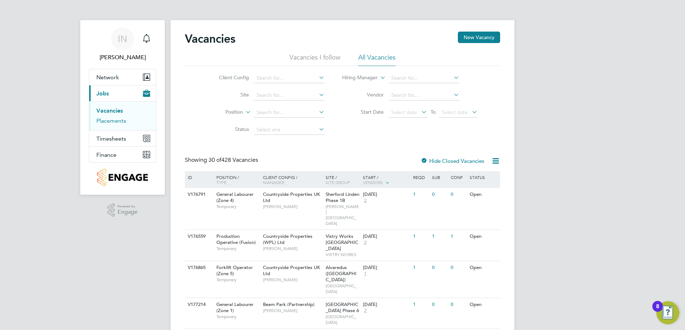
click at [115, 118] on link "Placements" at bounding box center [111, 120] width 30 height 7
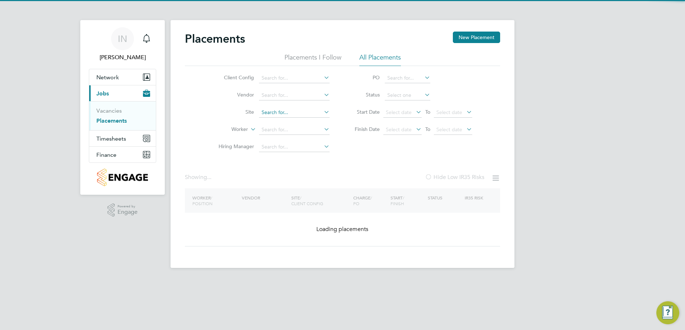
click at [275, 112] on input at bounding box center [294, 113] width 71 height 10
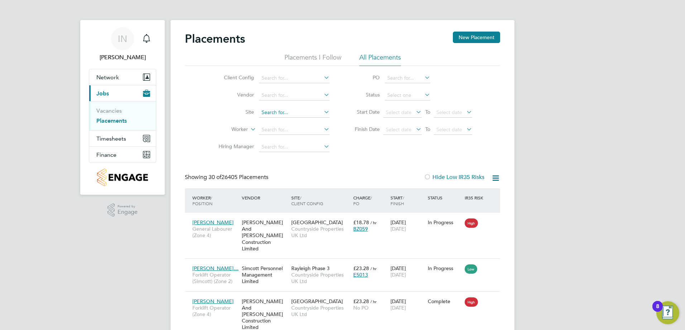
scroll to position [27, 62]
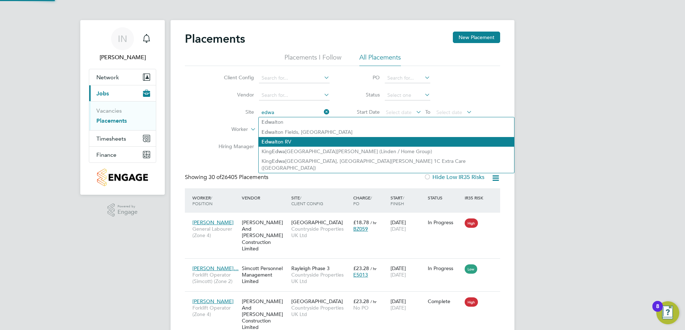
click at [284, 139] on li "Edwa lton RV" at bounding box center [387, 142] width 256 height 10
type input "Edwalton RV"
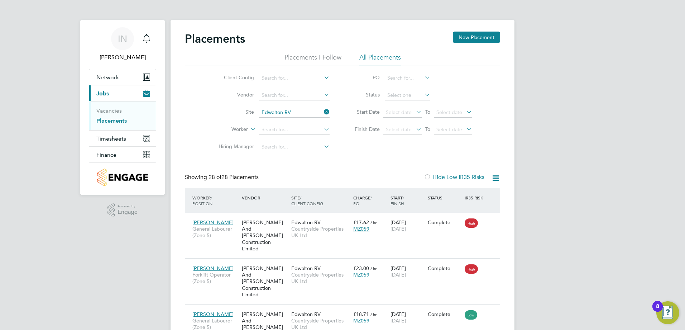
click at [399, 181] on div "Showing 28 of 28 Placements Hide Low IR35 Risks" at bounding box center [342, 180] width 315 height 15
click at [103, 52] on link "IN [PERSON_NAME]" at bounding box center [122, 44] width 67 height 34
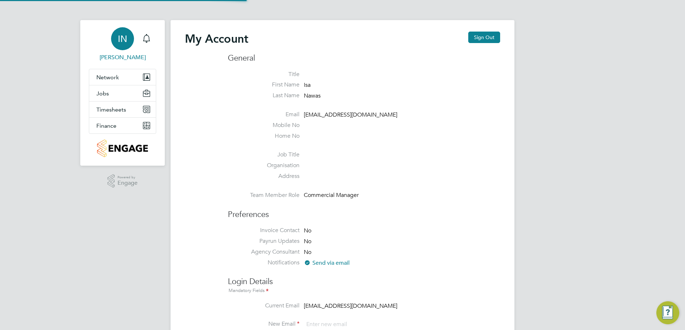
type input "[EMAIL_ADDRESS][DOMAIN_NAME]"
click at [333, 108] on ul "Title First Name [PERSON_NAME] Last Name Nawas Email [EMAIL_ADDRESS][DOMAIN_NAM…" at bounding box center [364, 137] width 272 height 132
click at [321, 115] on span "[EMAIL_ADDRESS][DOMAIN_NAME]" at bounding box center [351, 114] width 94 height 7
click at [322, 96] on li "Last Name [PERSON_NAME]" at bounding box center [364, 97] width 272 height 11
click at [320, 97] on span "Nawas" at bounding box center [312, 95] width 17 height 7
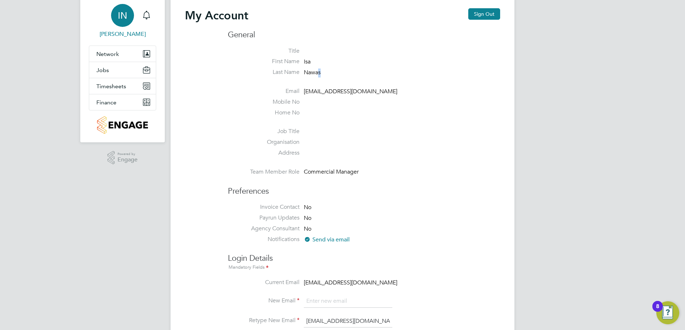
scroll to position [36, 0]
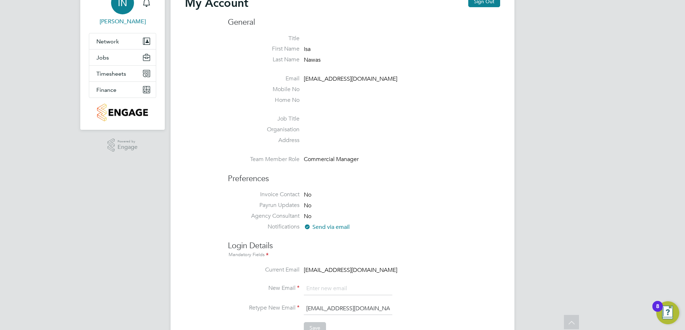
click at [360, 210] on li "Payrun Updates No" at bounding box center [364, 206] width 272 height 11
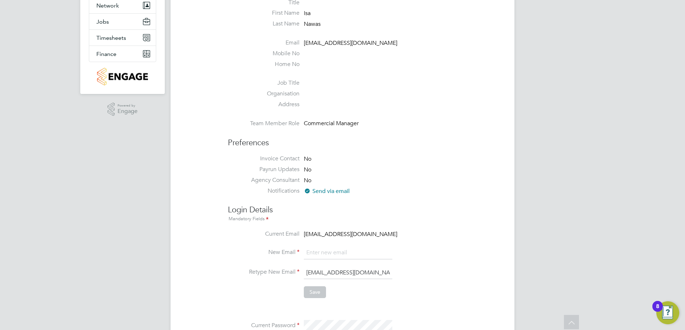
scroll to position [0, 0]
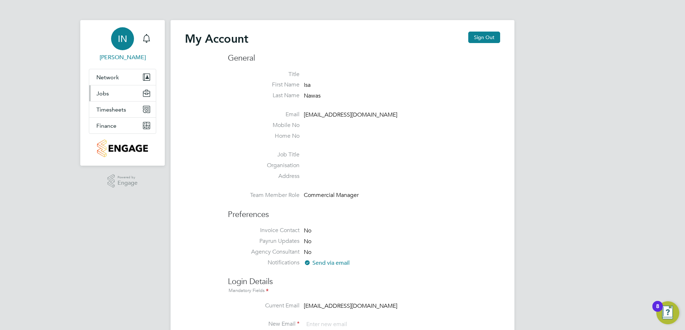
click at [116, 95] on button "Jobs" at bounding box center [122, 93] width 67 height 16
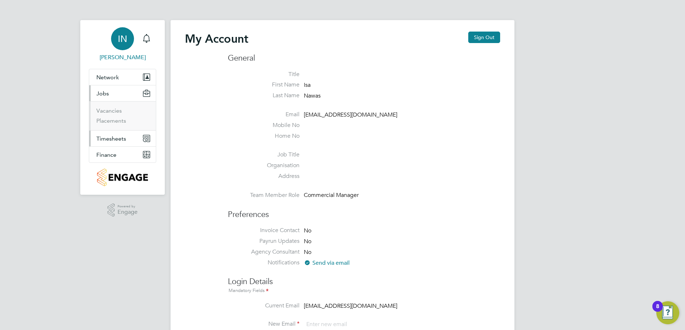
click at [119, 139] on span "Timesheets" at bounding box center [111, 138] width 30 height 7
click at [119, 126] on link "Timesheets" at bounding box center [111, 126] width 30 height 7
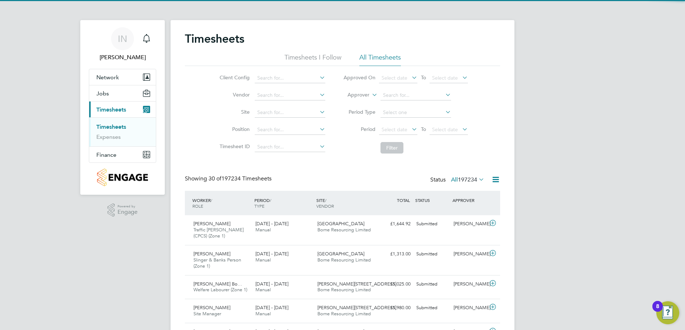
scroll to position [18, 62]
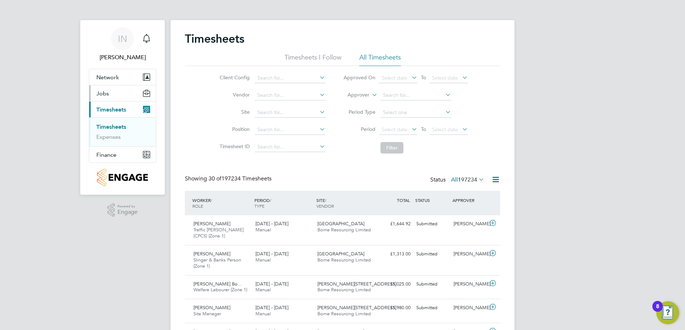
click at [104, 93] on span "Jobs" at bounding box center [102, 93] width 13 height 7
click at [114, 110] on link "Vacancies" at bounding box center [108, 110] width 25 height 7
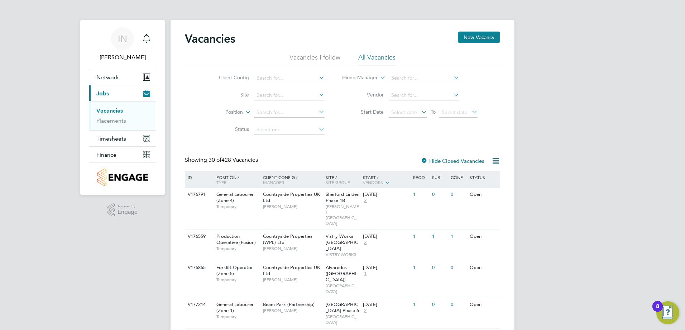
click at [294, 88] on li "Site" at bounding box center [266, 95] width 135 height 17
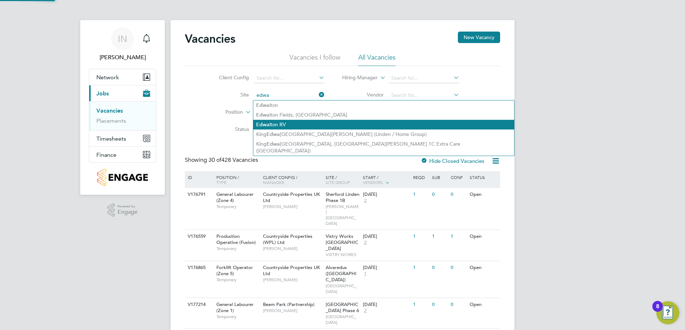
click at [297, 126] on li "Edwa lton RV" at bounding box center [383, 125] width 261 height 10
type input "Edwalton RV"
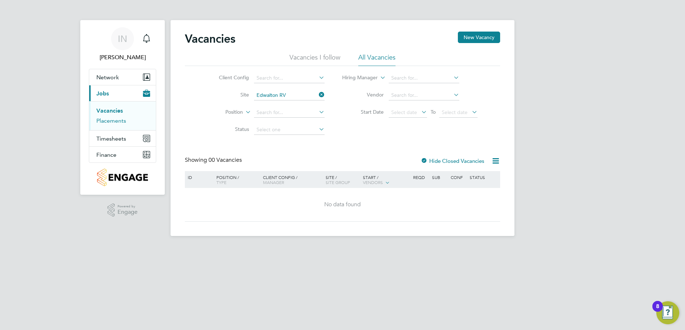
click at [108, 122] on link "Placements" at bounding box center [111, 120] width 30 height 7
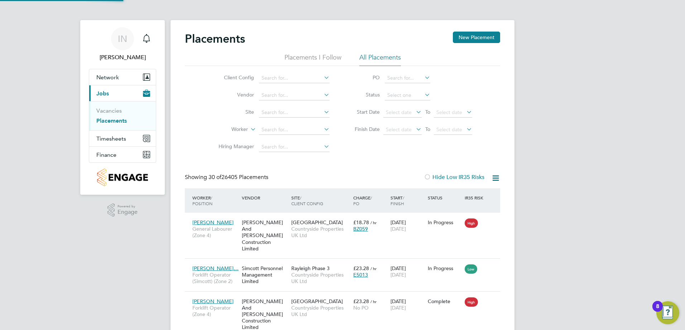
scroll to position [27, 62]
click at [302, 112] on input at bounding box center [294, 113] width 71 height 10
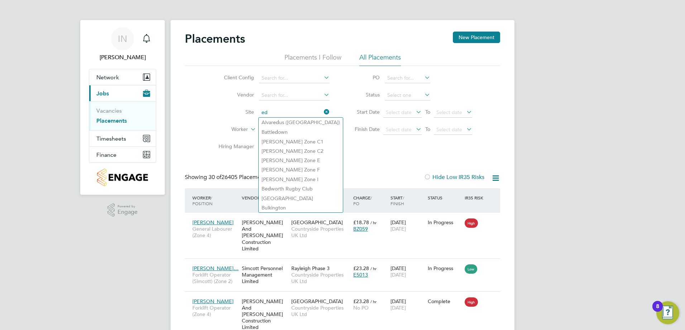
type input "e"
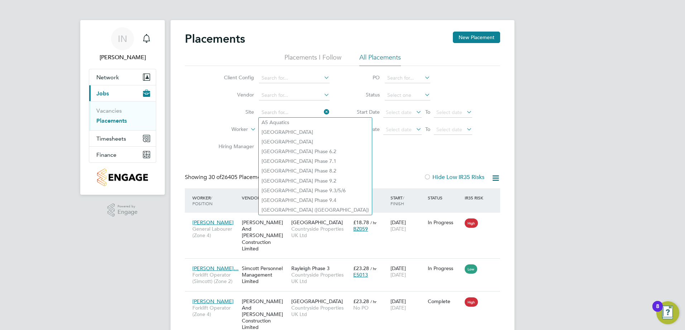
click at [351, 177] on div "Showing 30 of 26405 Placements Hide Low IR35 Risks" at bounding box center [342, 180] width 315 height 15
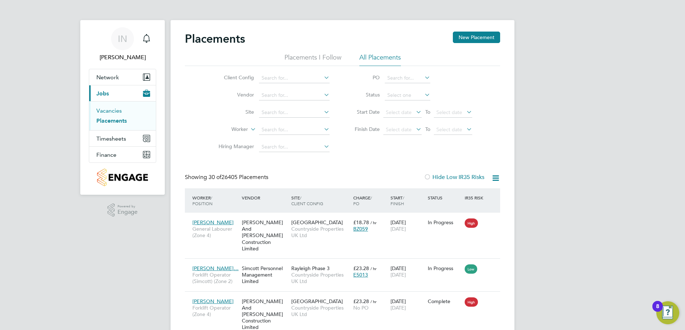
click at [119, 110] on link "Vacancies" at bounding box center [108, 110] width 25 height 7
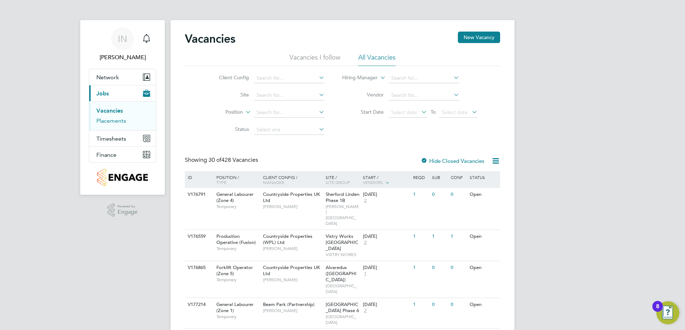
click at [121, 123] on link "Placements" at bounding box center [111, 120] width 30 height 7
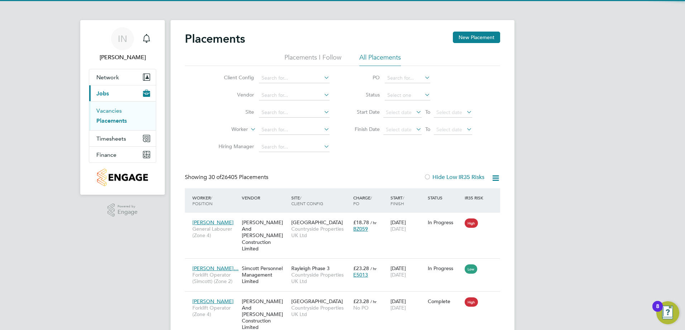
click at [114, 110] on link "Vacancies" at bounding box center [108, 110] width 25 height 7
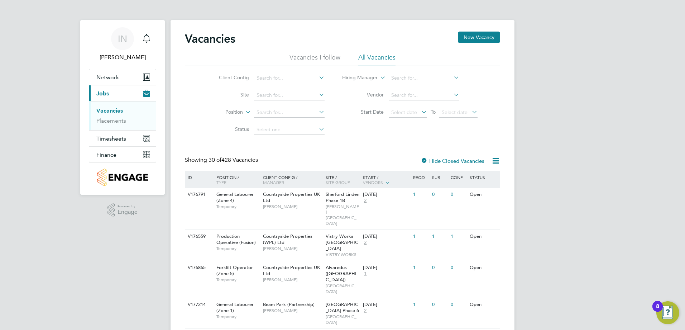
click at [275, 138] on li "Status" at bounding box center [266, 129] width 135 height 17
click at [266, 115] on input at bounding box center [289, 113] width 71 height 10
click at [264, 99] on input at bounding box center [289, 95] width 71 height 10
type input "Edwalton"
click at [287, 96] on input at bounding box center [289, 95] width 71 height 10
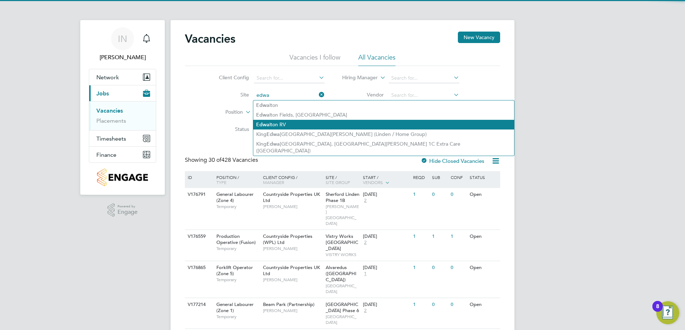
click at [274, 121] on li "Edwa lton RV" at bounding box center [383, 125] width 261 height 10
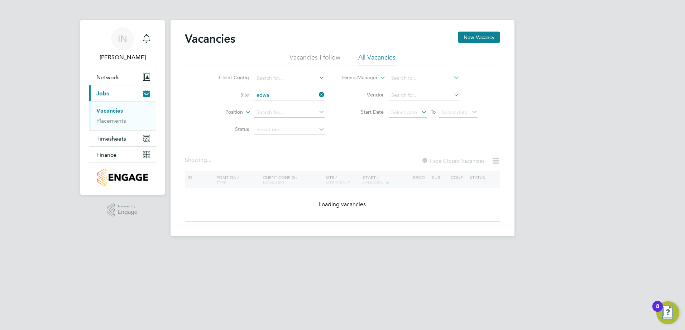
type input "Edwalton RV"
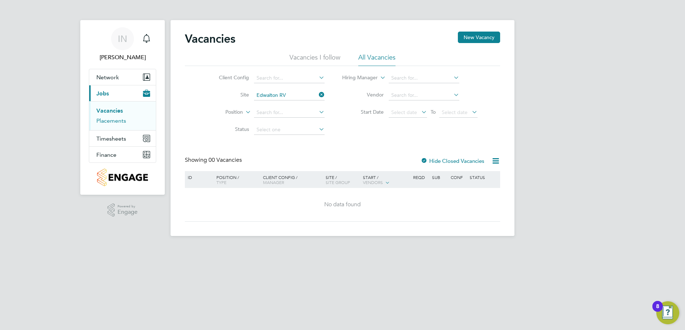
click at [106, 120] on link "Placements" at bounding box center [111, 120] width 30 height 7
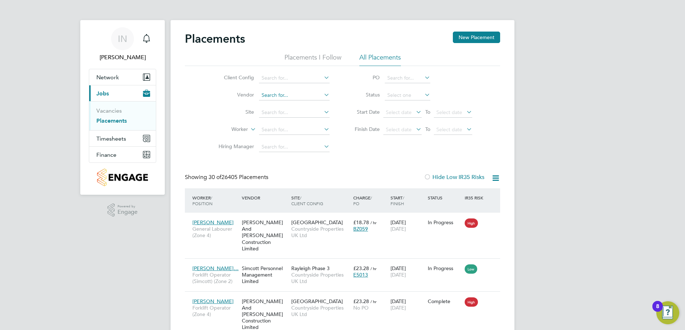
click at [282, 99] on input at bounding box center [294, 95] width 71 height 10
click at [482, 39] on button "New Placement" at bounding box center [476, 37] width 47 height 11
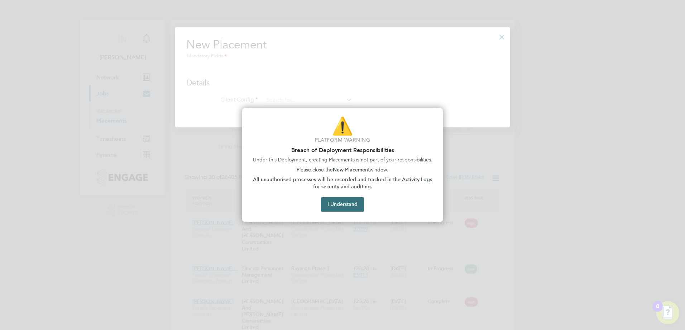
click at [357, 204] on button "I Understand" at bounding box center [342, 204] width 43 height 14
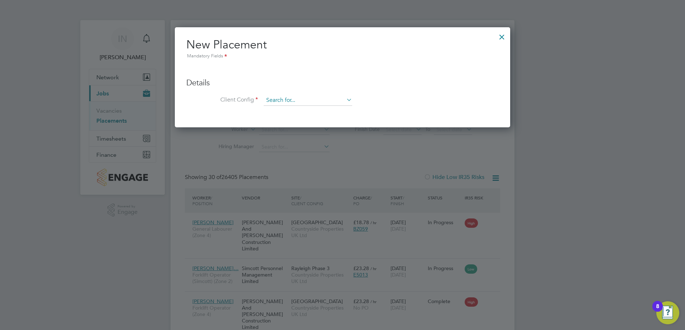
click at [305, 104] on input at bounding box center [308, 100] width 89 height 11
click at [419, 142] on div at bounding box center [342, 165] width 685 height 330
click at [502, 43] on div "New Placement Mandatory Fields Details Client Config Hiring Manager Worker Posi…" at bounding box center [343, 77] width 336 height 100
click at [502, 39] on div at bounding box center [502, 35] width 13 height 13
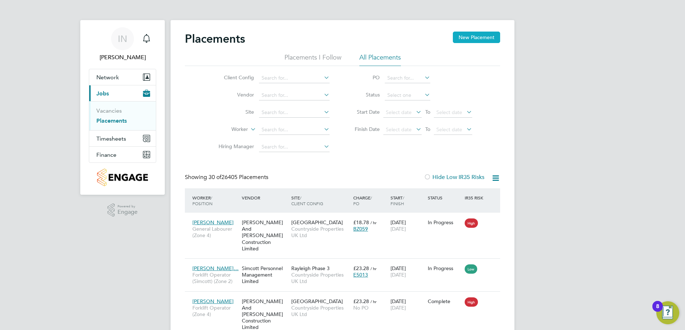
click at [485, 34] on button "New Placement" at bounding box center [476, 37] width 47 height 11
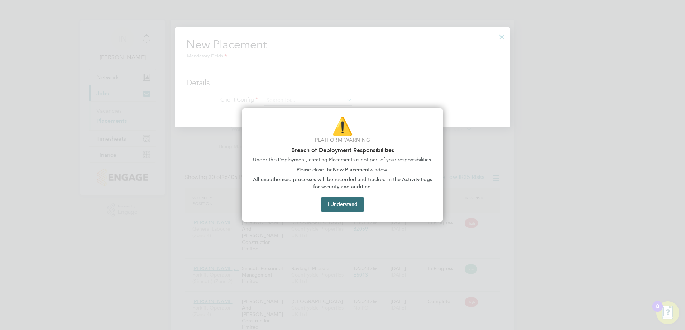
click at [334, 205] on button "I Understand" at bounding box center [342, 204] width 43 height 14
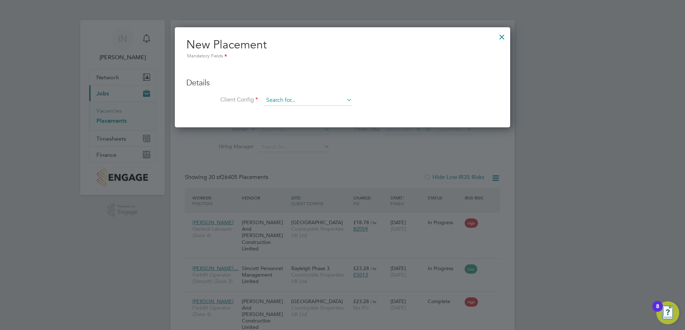
click at [296, 99] on input at bounding box center [308, 100] width 89 height 11
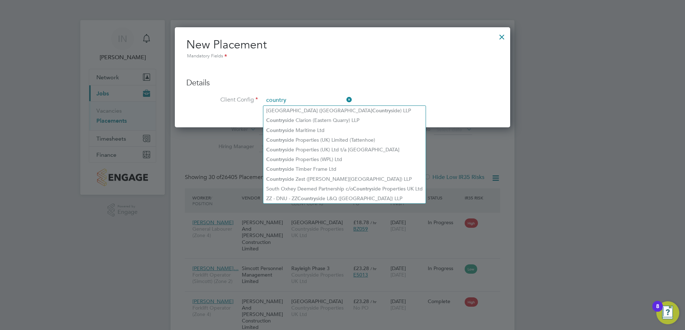
type input "country"
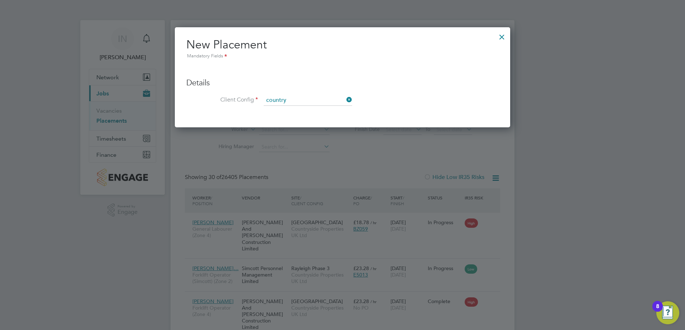
click at [503, 37] on div at bounding box center [502, 35] width 13 height 13
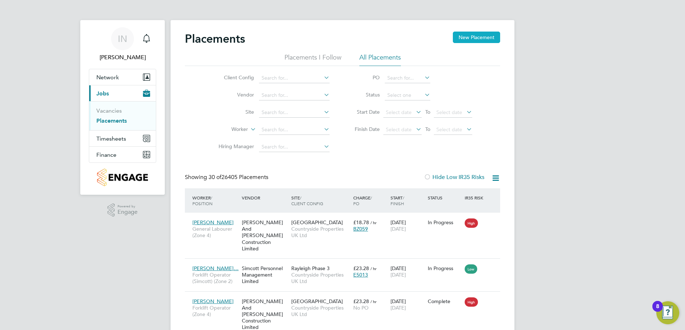
click at [465, 38] on button "New Placement" at bounding box center [476, 37] width 47 height 11
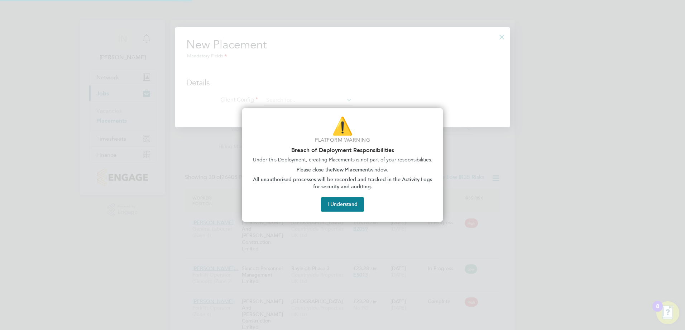
scroll to position [101, 336]
click at [342, 203] on button "I Understand" at bounding box center [342, 204] width 43 height 14
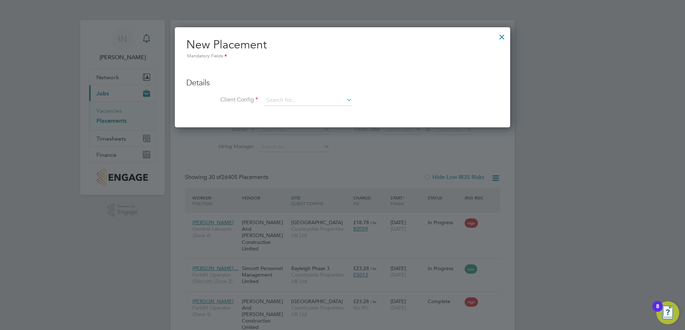
click at [345, 101] on icon at bounding box center [345, 100] width 0 height 10
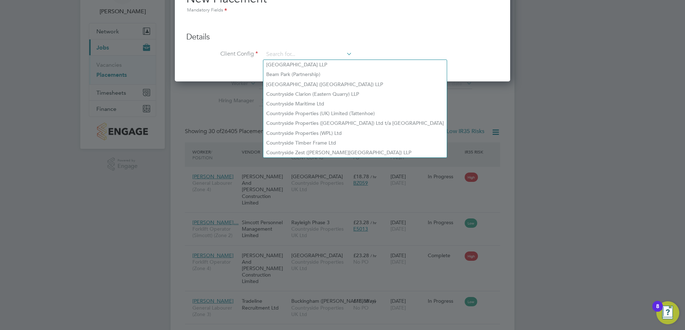
scroll to position [36, 0]
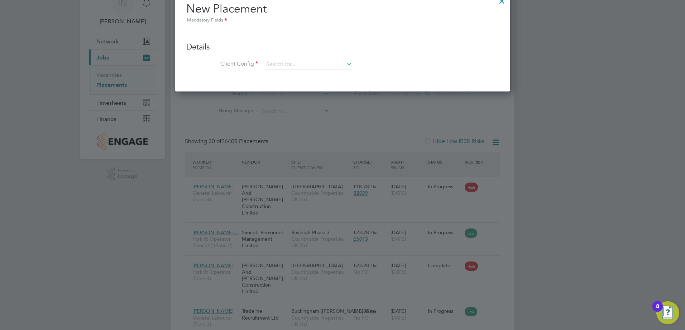
click at [345, 64] on icon at bounding box center [345, 64] width 0 height 10
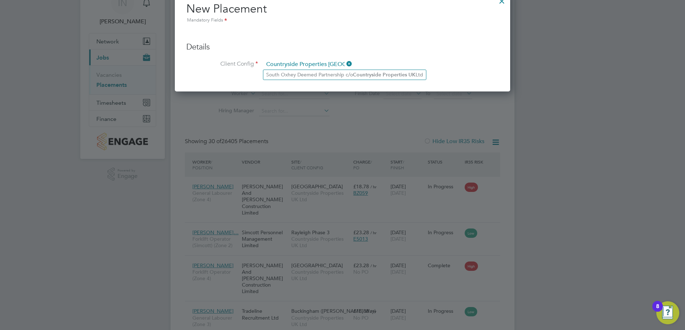
type input "Countryside Properties [GEOGRAPHIC_DATA]"
drag, startPoint x: 504, startPoint y: 4, endPoint x: 501, endPoint y: 8, distance: 5.1
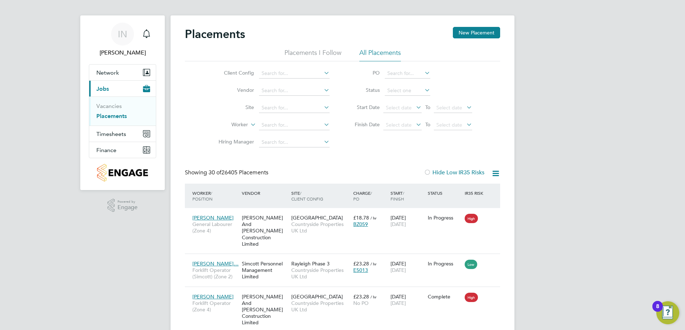
scroll to position [0, 0]
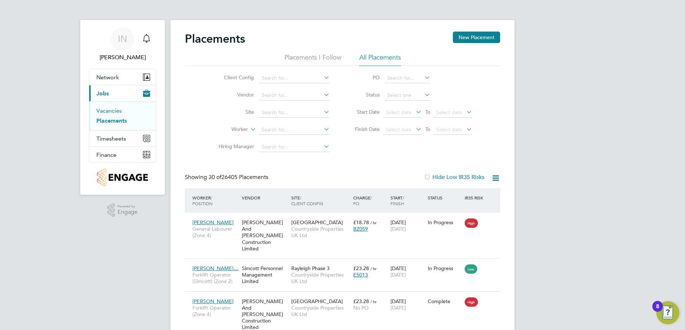
click at [116, 111] on link "Vacancies" at bounding box center [108, 110] width 25 height 7
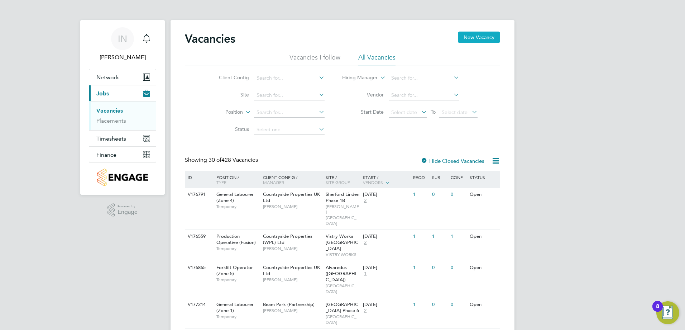
click at [483, 37] on button "New Vacancy" at bounding box center [479, 37] width 42 height 11
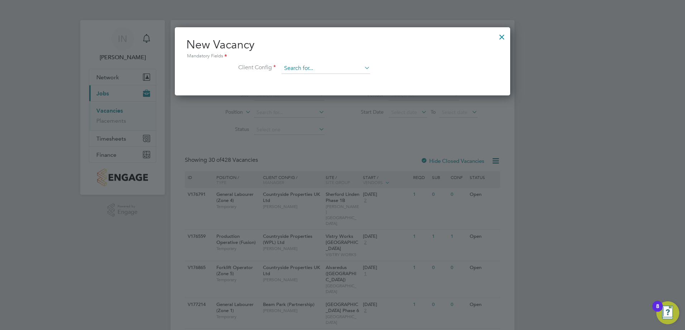
click at [308, 68] on input at bounding box center [326, 68] width 89 height 11
click at [356, 154] on li "Countryside Properties UK Ltd" at bounding box center [373, 157] width 184 height 10
type input "Countryside Properties UK Ltd"
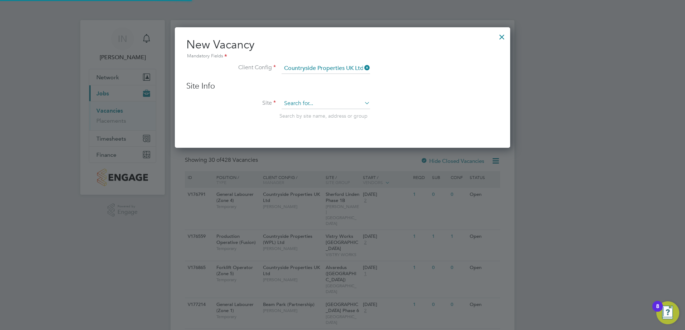
click at [368, 107] on input at bounding box center [326, 103] width 89 height 11
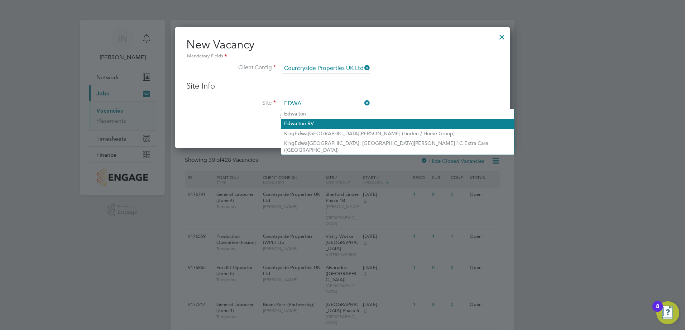
click at [334, 119] on li "Edwa lton RV" at bounding box center [397, 124] width 233 height 10
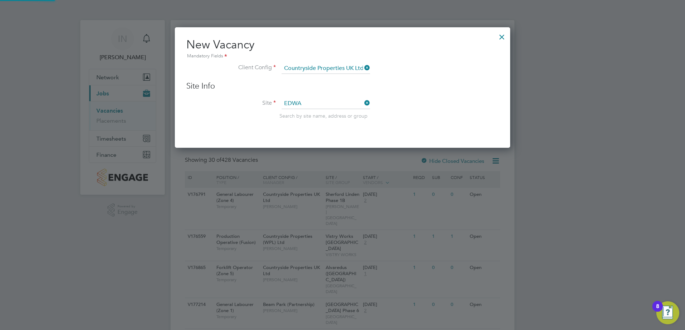
type input "Edwalton RV"
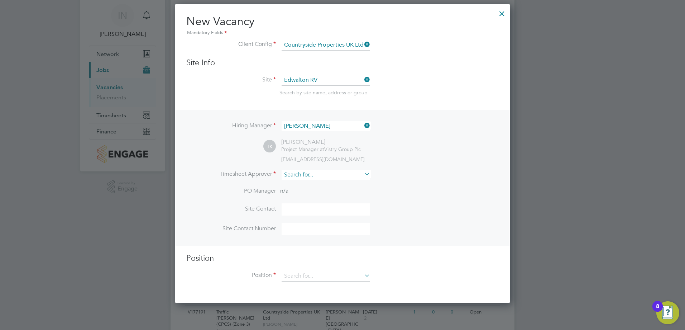
scroll to position [36, 0]
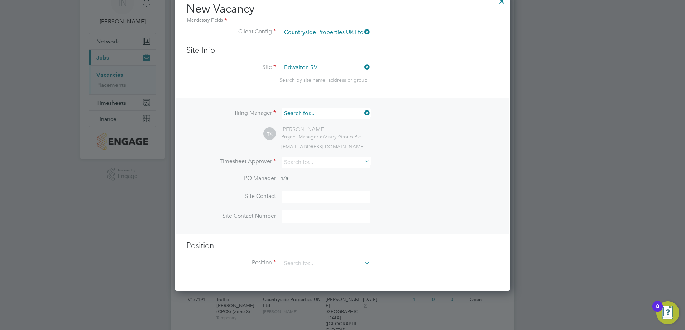
click at [353, 114] on input at bounding box center [326, 113] width 89 height 10
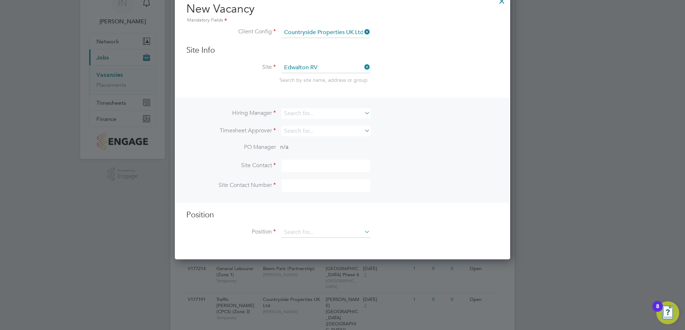
click at [437, 118] on li "Hiring Manager" at bounding box center [342, 117] width 313 height 18
click at [318, 106] on div "Hiring Manager Timesheet Approver PO Manager n/a Site Contact Site Contact Numb…" at bounding box center [343, 149] width 334 height 105
click at [319, 109] on input at bounding box center [326, 113] width 89 height 10
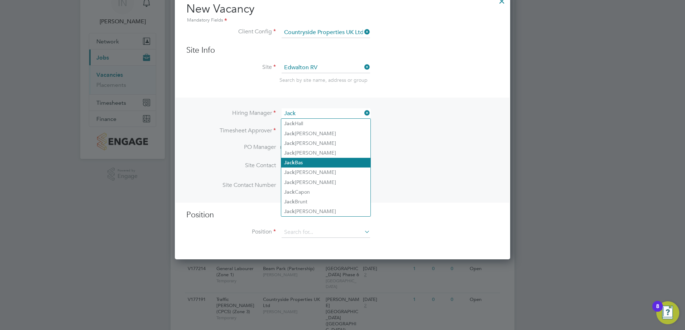
type input "Jack"
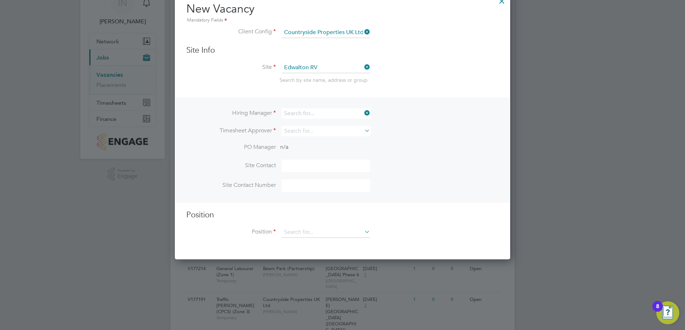
click at [309, 116] on input at bounding box center [326, 113] width 89 height 10
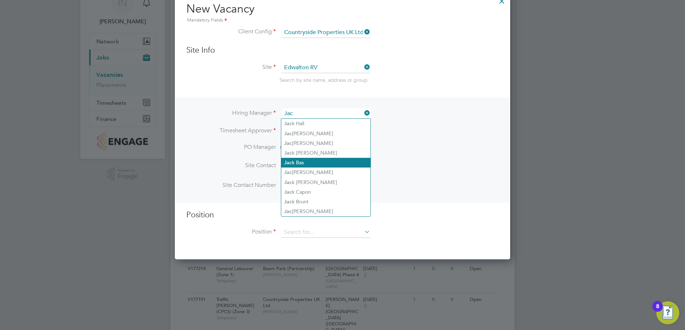
click at [305, 158] on li "Jac k Bas" at bounding box center [325, 163] width 89 height 10
type input "[PERSON_NAME]"
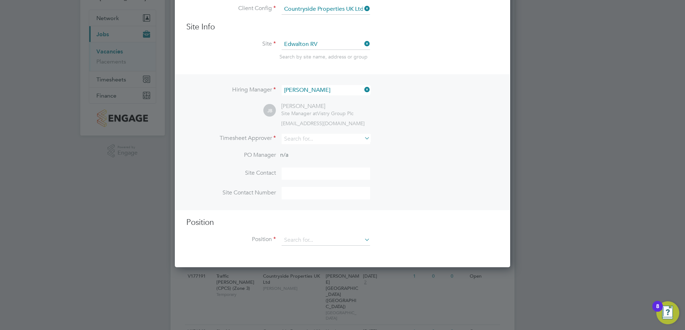
scroll to position [72, 0]
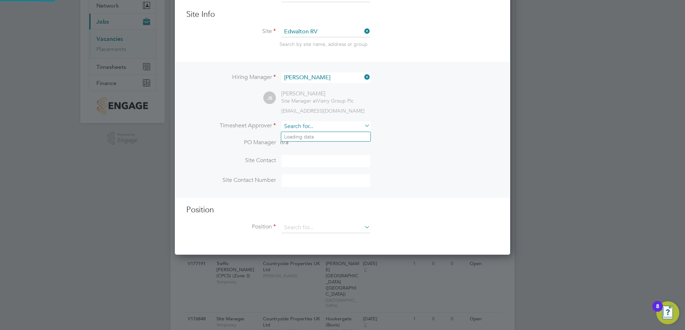
click at [325, 126] on input at bounding box center [326, 126] width 89 height 10
type input "I"
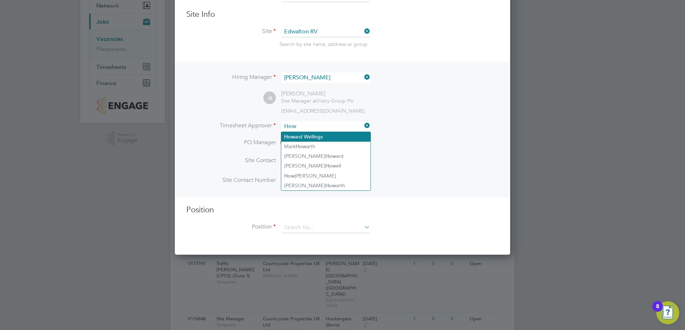
click at [334, 137] on li "How ard Wellings" at bounding box center [325, 137] width 89 height 10
type input "[PERSON_NAME]"
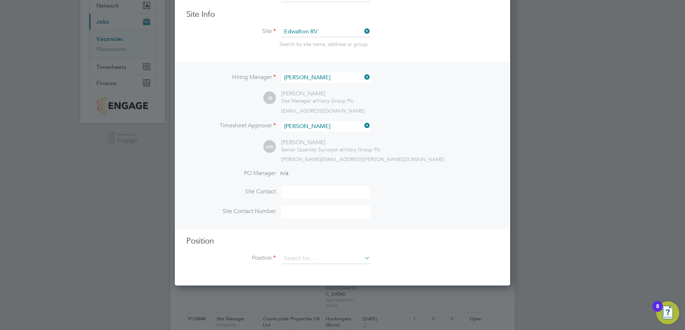
scroll to position [331, 336]
click at [291, 191] on input at bounding box center [326, 192] width 89 height 13
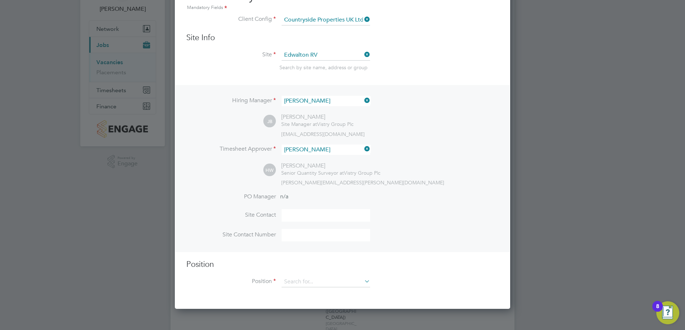
scroll to position [36, 0]
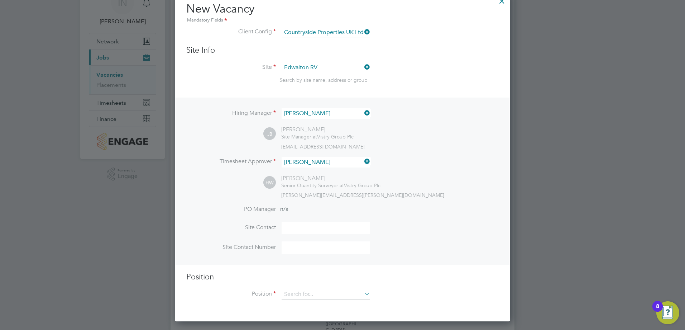
click at [310, 249] on input at bounding box center [326, 247] width 89 height 13
click at [307, 230] on input at bounding box center [326, 228] width 89 height 13
type input "[PERSON_NAME]"
click at [295, 251] on input at bounding box center [326, 247] width 89 height 13
type input "07562660966"
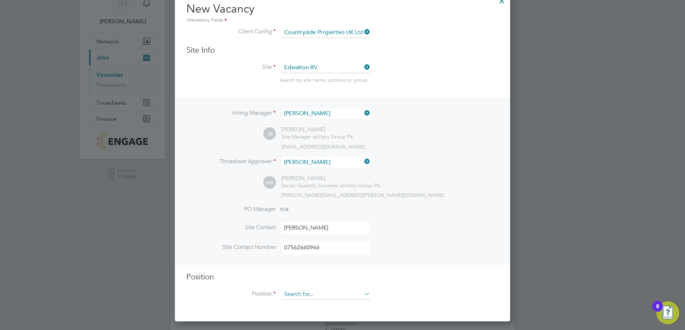
click at [360, 296] on input at bounding box center [326, 294] width 89 height 11
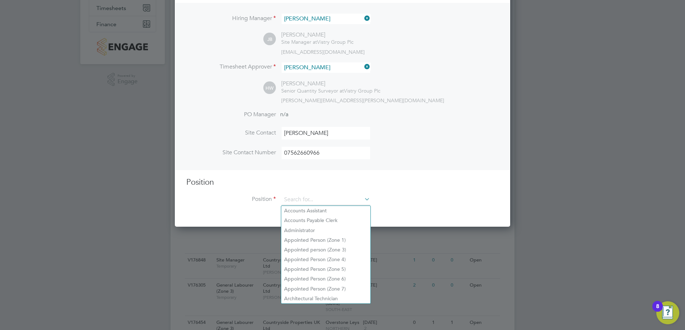
scroll to position [179, 0]
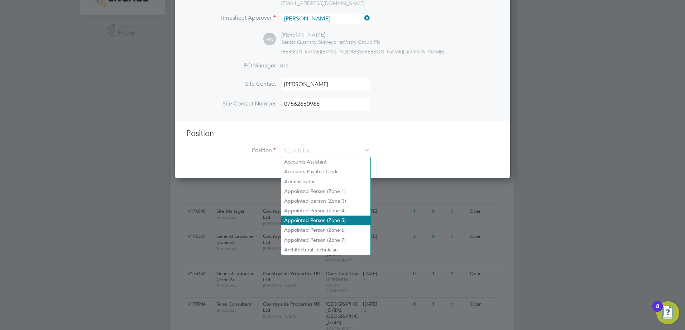
click at [348, 218] on li "Appointed Person (Zone 5)" at bounding box center [325, 220] width 89 height 10
type input "Appointed Person (Zone 5)"
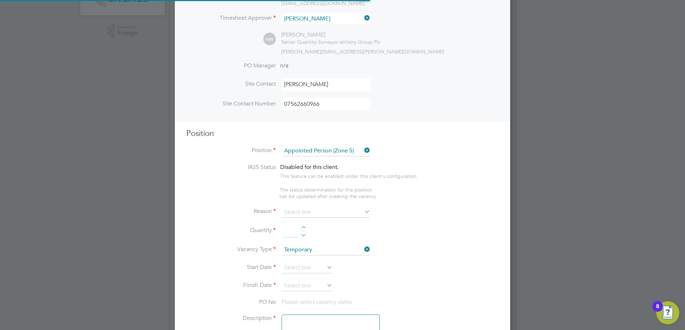
scroll to position [1051, 336]
type textarea "- The Appointed Person (AP) shall ensure that the Construction Phase Lifting Pl…"
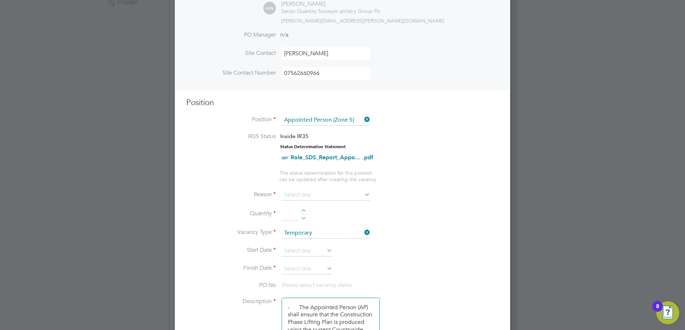
scroll to position [251, 0]
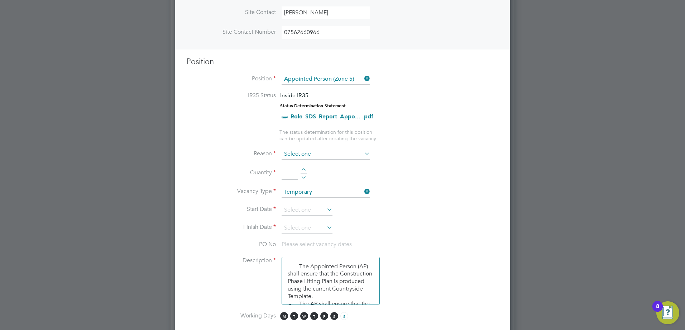
click at [351, 156] on input at bounding box center [326, 154] width 89 height 11
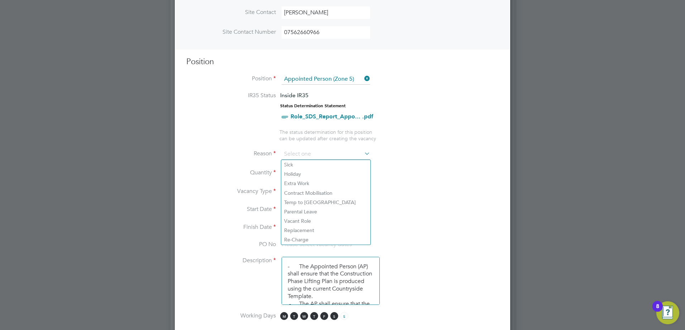
click at [404, 166] on li "Reason" at bounding box center [342, 158] width 313 height 18
click at [352, 153] on input at bounding box center [326, 154] width 89 height 11
click at [413, 211] on li "Start Date" at bounding box center [342, 214] width 313 height 18
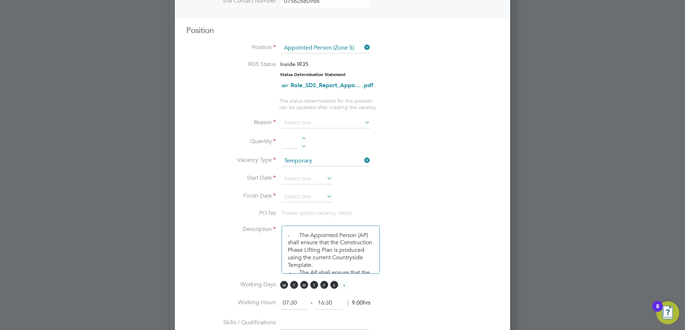
scroll to position [215, 0]
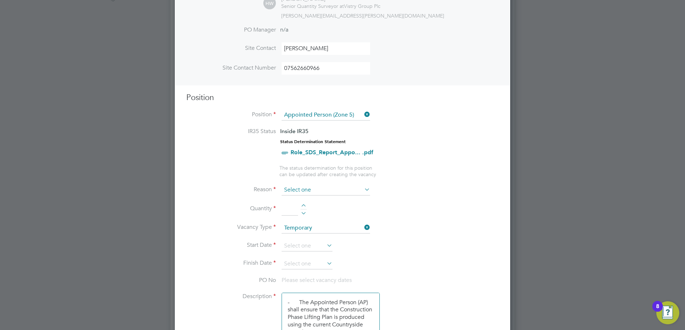
click at [351, 185] on input at bounding box center [326, 190] width 89 height 11
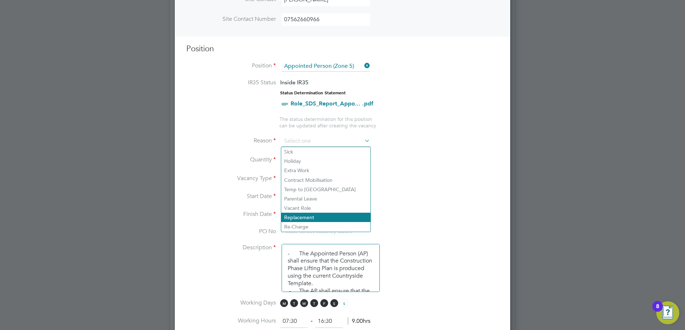
scroll to position [251, 0]
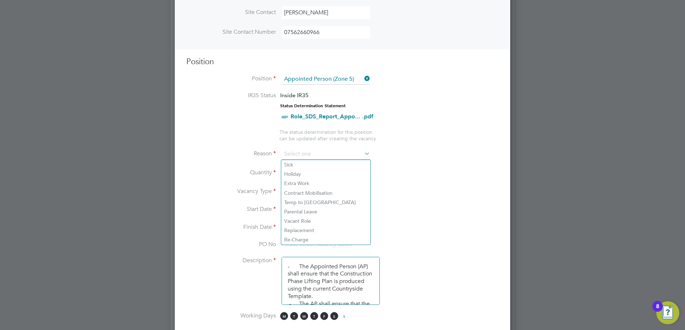
click at [472, 229] on li "Finish Date" at bounding box center [342, 232] width 313 height 18
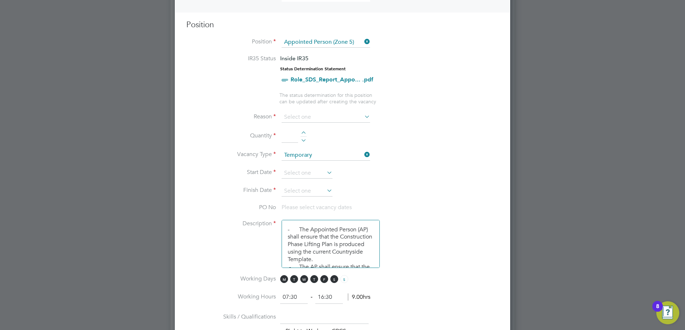
scroll to position [323, 0]
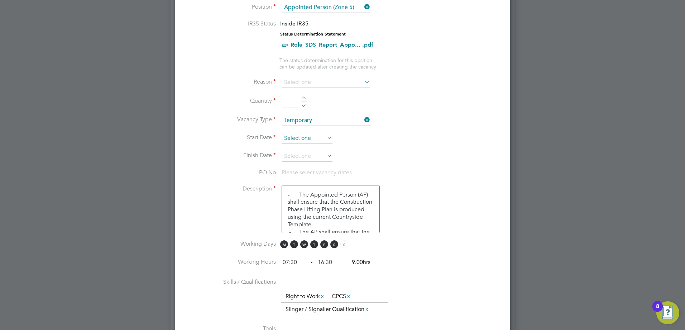
click at [293, 142] on input at bounding box center [307, 138] width 51 height 11
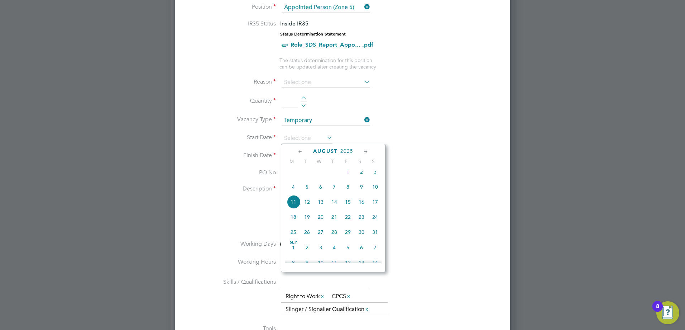
click at [293, 193] on span "4" at bounding box center [294, 187] width 14 height 14
type input "[DATE]"
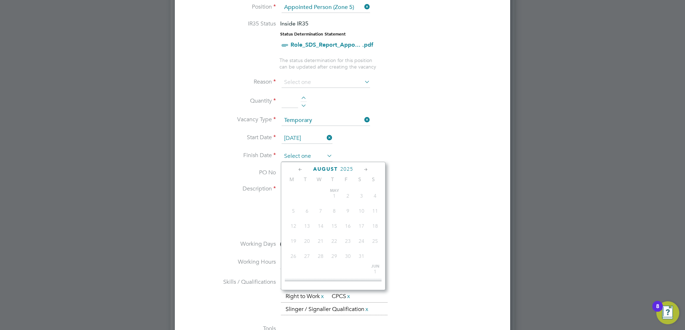
click at [304, 156] on input at bounding box center [307, 156] width 51 height 11
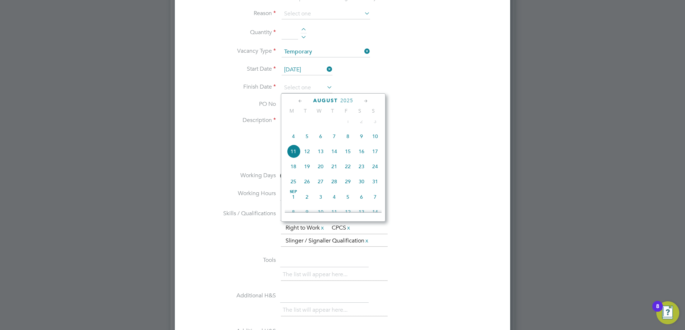
scroll to position [394, 0]
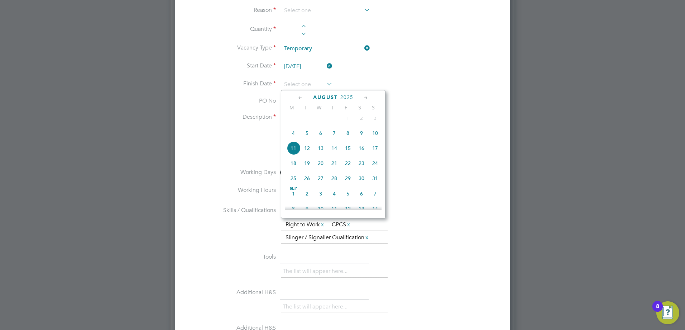
click at [366, 99] on icon at bounding box center [366, 98] width 7 height 8
click at [349, 168] on span "26" at bounding box center [348, 162] width 14 height 14
type input "[DATE]"
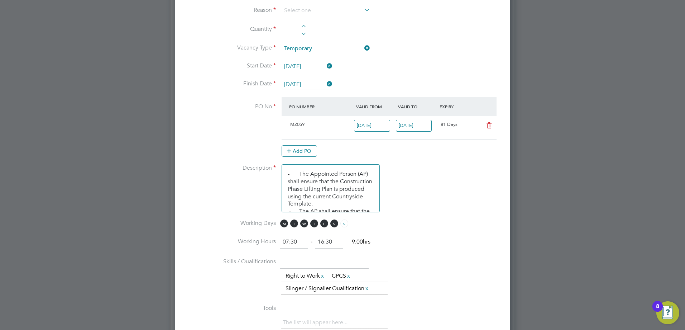
scroll to position [430, 0]
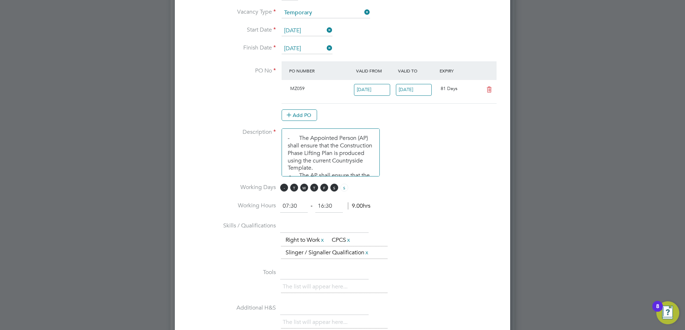
click at [283, 188] on span "M" at bounding box center [284, 188] width 8 height 8
click at [286, 189] on span "M" at bounding box center [284, 188] width 8 height 8
click at [335, 189] on span "S" at bounding box center [334, 188] width 8 height 8
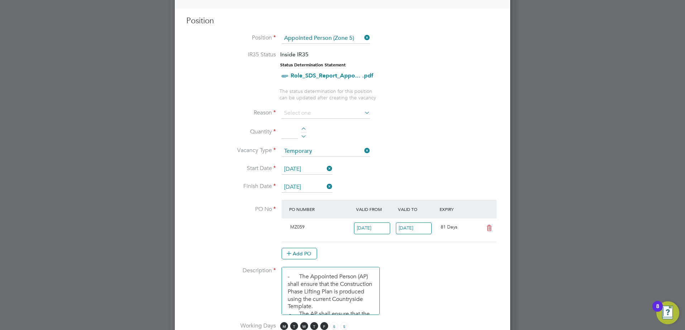
scroll to position [251, 0]
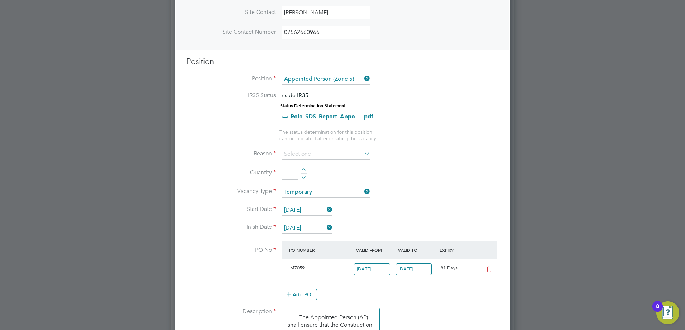
click at [294, 171] on input at bounding box center [290, 173] width 16 height 13
type input "1"
click at [368, 173] on li "Quantity 1" at bounding box center [342, 177] width 313 height 20
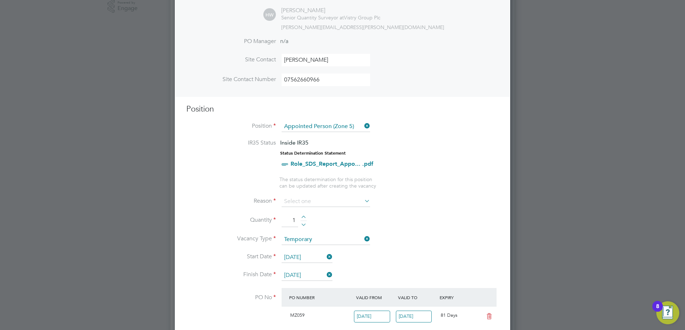
scroll to position [179, 0]
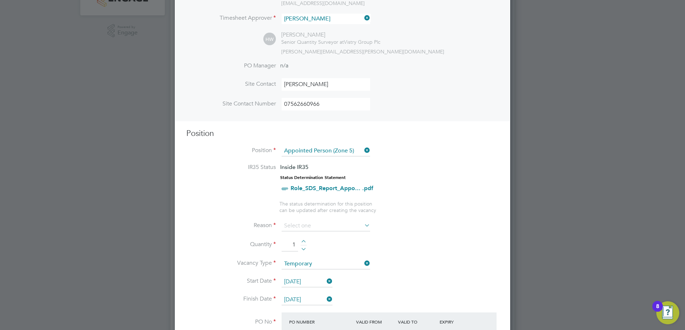
click at [363, 225] on icon at bounding box center [363, 225] width 0 height 10
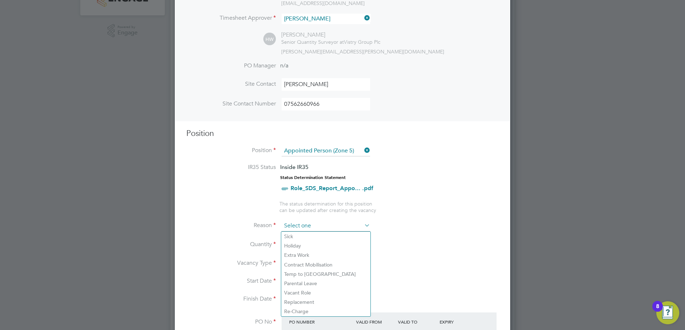
click at [348, 225] on input at bounding box center [326, 225] width 89 height 11
click at [425, 244] on li "Quantity 1" at bounding box center [342, 248] width 313 height 20
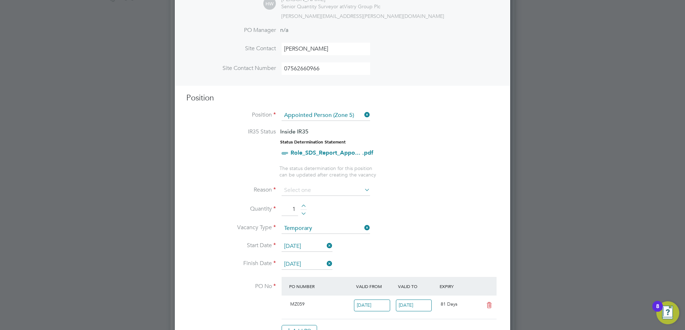
scroll to position [215, 0]
click at [329, 187] on input at bounding box center [326, 190] width 89 height 11
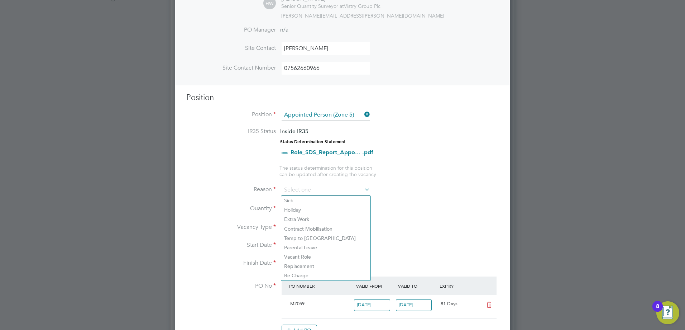
click at [395, 188] on li "Reason" at bounding box center [342, 194] width 313 height 18
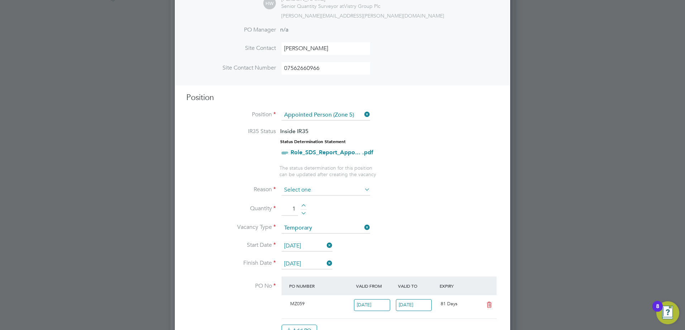
click at [339, 192] on input at bounding box center [326, 190] width 89 height 11
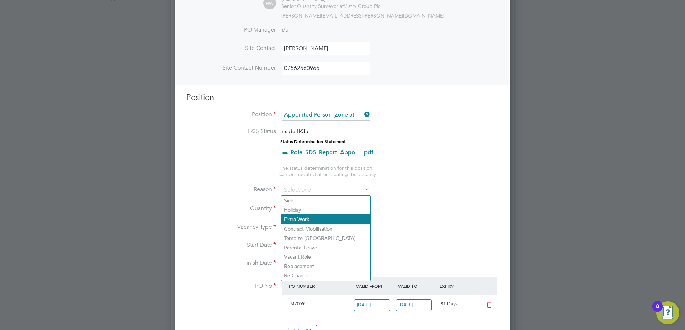
click at [300, 220] on li "Extra Work" at bounding box center [325, 218] width 89 height 9
type input "Extra Work"
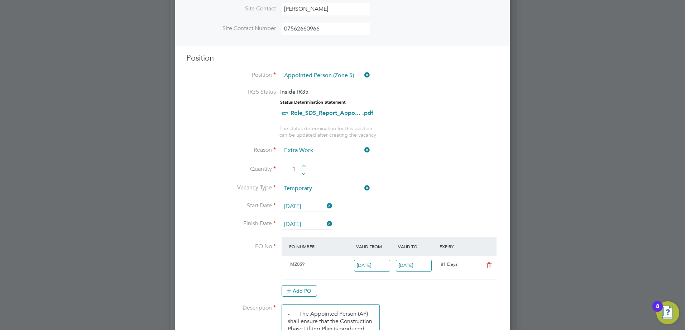
scroll to position [287, 0]
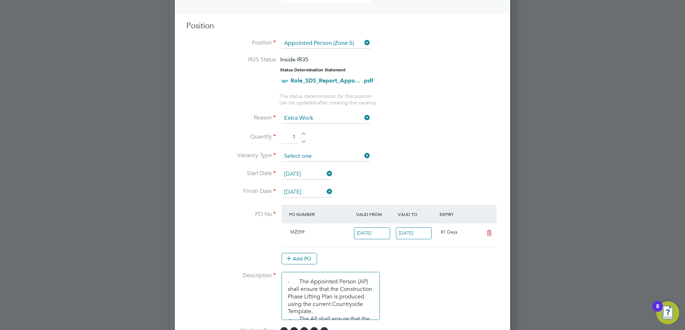
click at [326, 156] on input at bounding box center [326, 156] width 89 height 11
click at [318, 166] on li "Temporary" at bounding box center [325, 166] width 89 height 9
type input "Temporary"
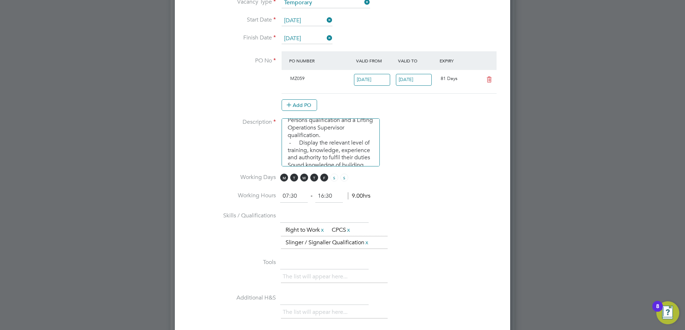
scroll to position [428, 0]
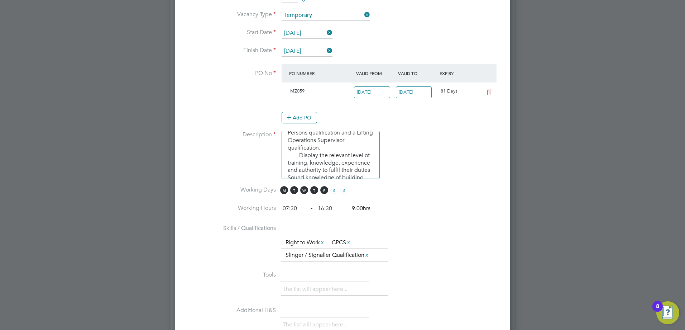
click at [323, 209] on input "16:30" at bounding box center [329, 208] width 28 height 13
type input "16:00"
click at [298, 210] on input "07:30" at bounding box center [294, 208] width 28 height 13
type input "07:00"
click at [335, 208] on input "16:00" at bounding box center [329, 208] width 28 height 13
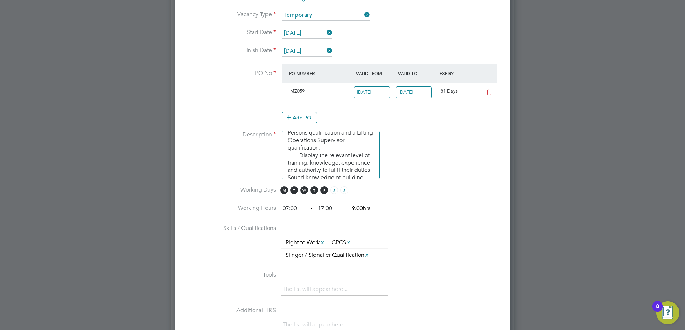
type input "17:00"
click at [326, 223] on input "text" at bounding box center [324, 228] width 89 height 13
click at [334, 209] on input "17:00" at bounding box center [329, 208] width 28 height 13
click at [376, 216] on li "Working Hours 07:00 ‐ 17:00 10.00hrs" at bounding box center [342, 212] width 313 height 20
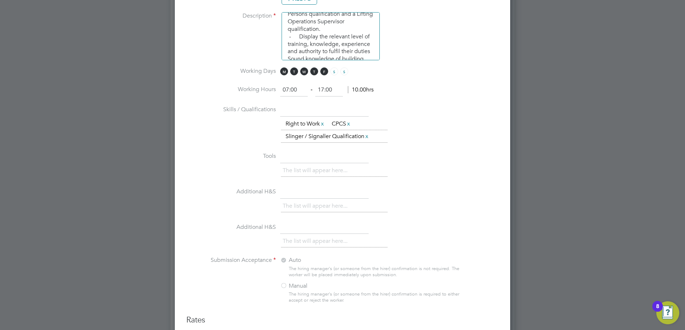
scroll to position [607, 0]
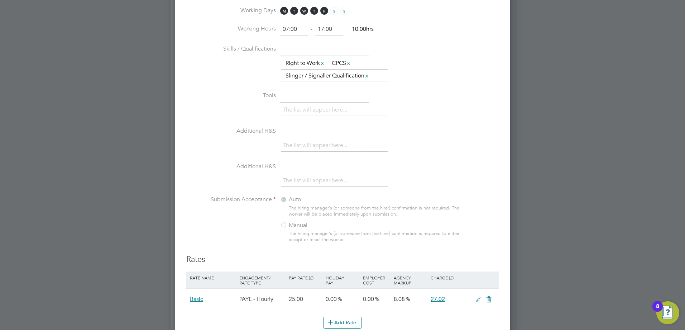
click at [284, 226] on div at bounding box center [283, 225] width 7 height 7
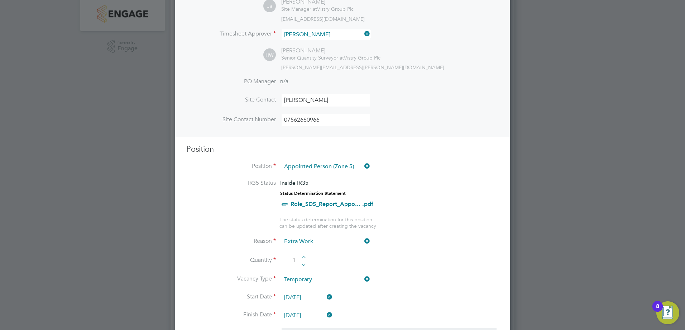
scroll to position [179, 0]
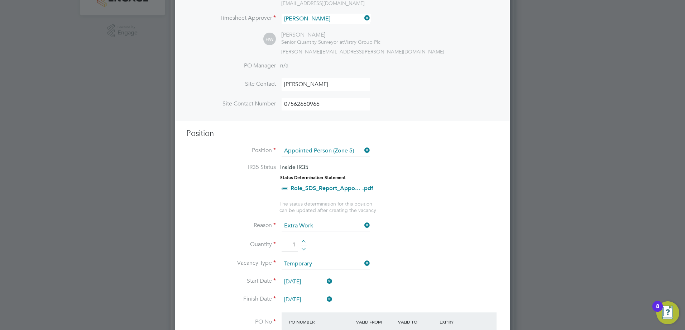
click at [363, 152] on icon at bounding box center [363, 150] width 0 height 10
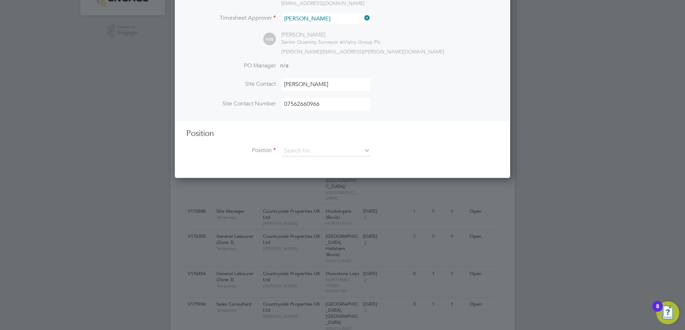
scroll to position [331, 336]
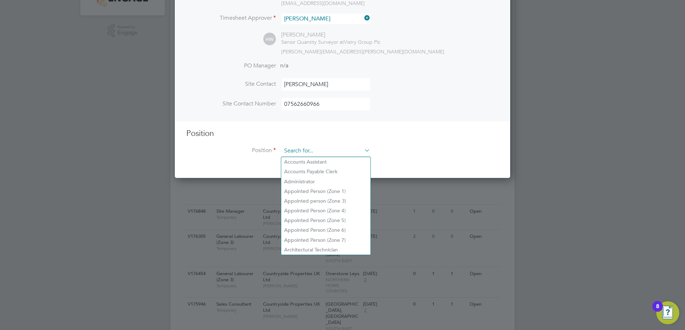
click at [298, 152] on input at bounding box center [326, 151] width 89 height 11
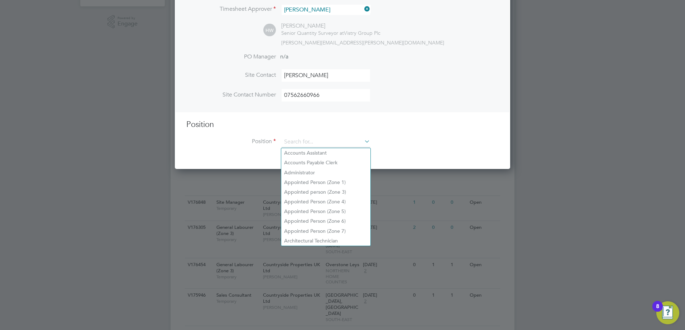
scroll to position [179, 0]
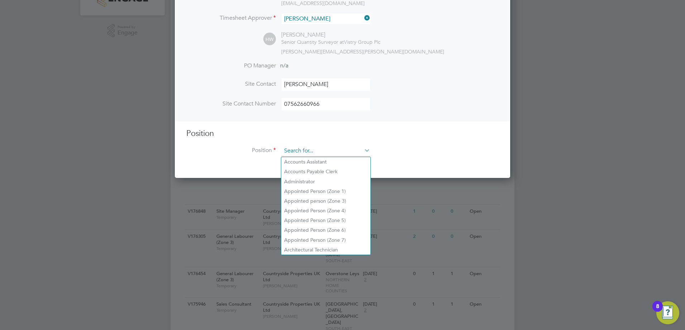
click at [297, 151] on input at bounding box center [326, 151] width 89 height 11
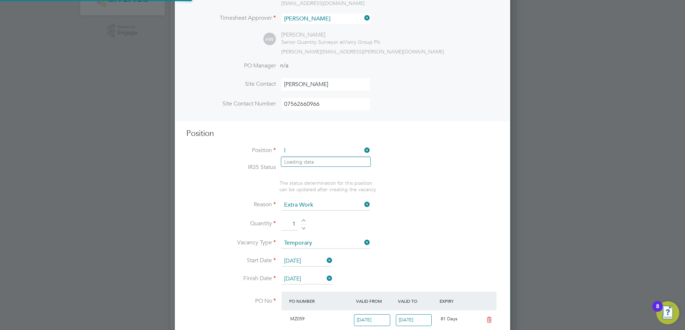
scroll to position [12, 67]
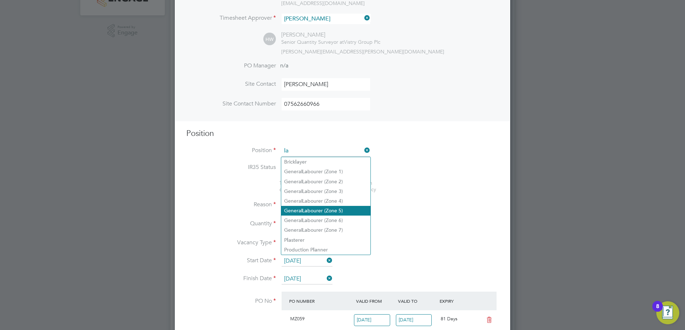
click at [312, 210] on li "General La bourer (Zone 5)" at bounding box center [325, 211] width 89 height 10
type input "General Labourer (Zone 5)"
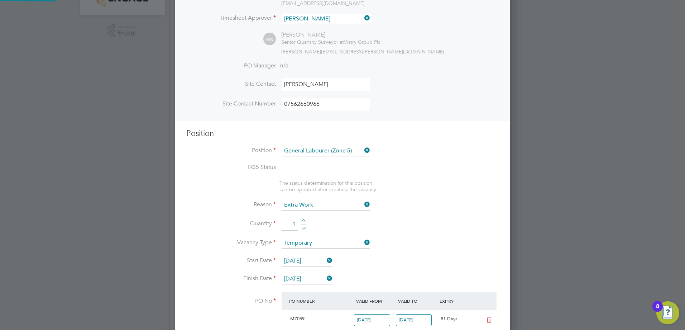
type textarea "- General labouring duties - Supporting the trades on site - Moving materials a…"
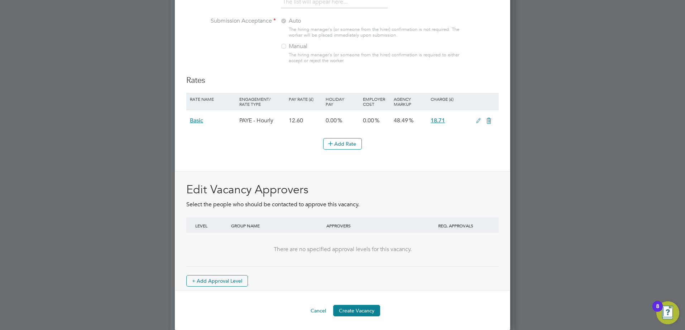
scroll to position [799, 0]
click at [353, 308] on button "Create Vacancy" at bounding box center [356, 309] width 47 height 11
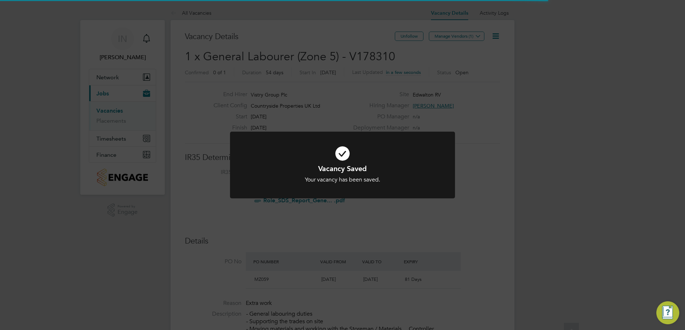
scroll to position [4, 4]
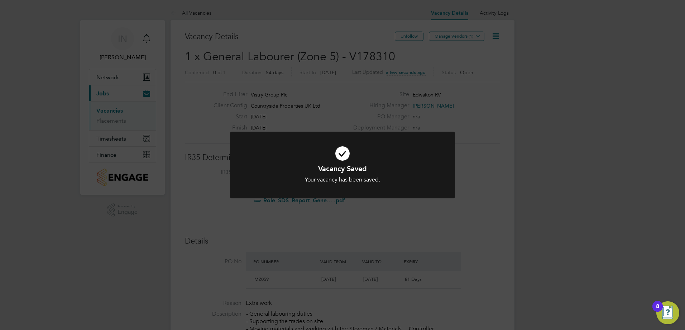
click at [344, 152] on icon at bounding box center [342, 153] width 186 height 28
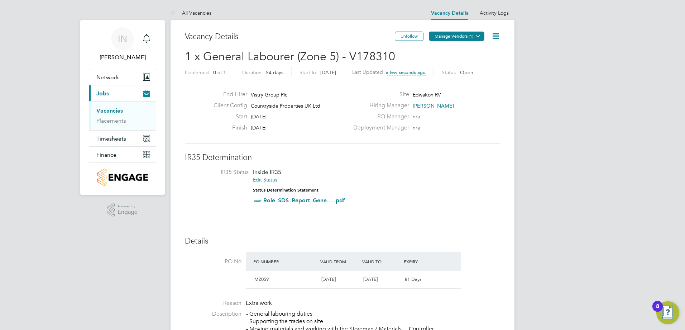
click at [479, 35] on icon at bounding box center [478, 35] width 5 height 5
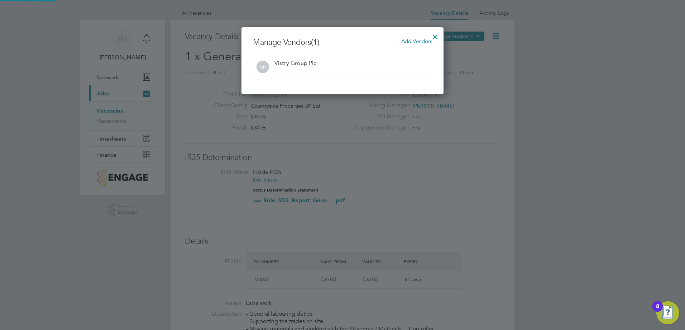
scroll to position [67, 203]
click at [306, 66] on div "Vistry Group Plc" at bounding box center [296, 64] width 42 height 8
click at [433, 34] on div at bounding box center [435, 35] width 13 height 13
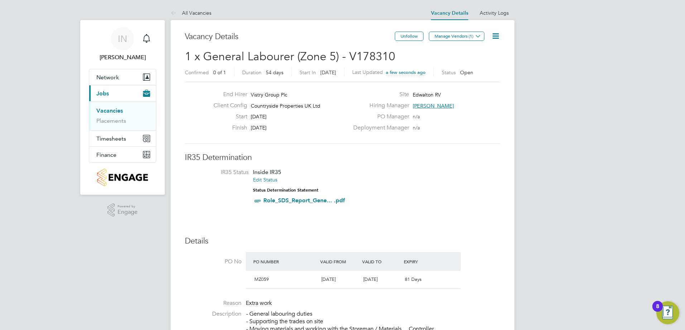
click at [497, 33] on icon at bounding box center [495, 36] width 9 height 9
click at [474, 53] on li "Edit Vacancy e" at bounding box center [479, 53] width 42 height 10
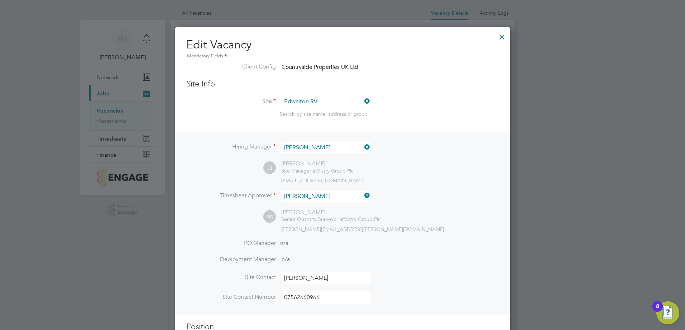
scroll to position [12, 67]
click at [500, 35] on div at bounding box center [502, 35] width 13 height 13
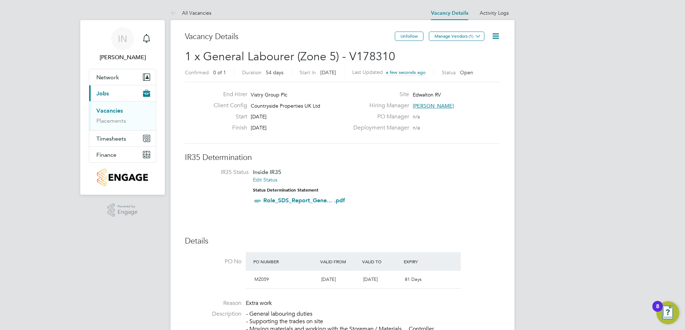
click at [444, 36] on button "Manage Vendors (1)" at bounding box center [457, 36] width 56 height 9
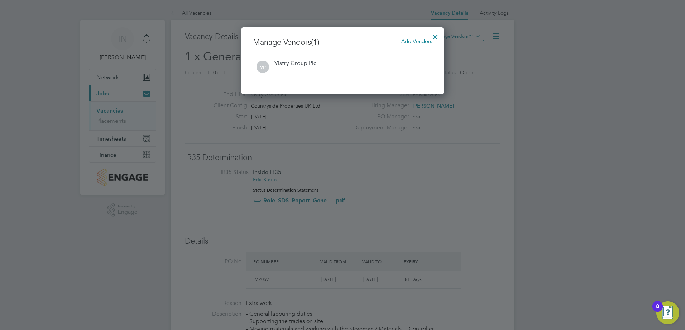
click at [292, 63] on div "Vistry Group Plc" at bounding box center [296, 64] width 42 height 8
click at [416, 41] on span "Add Vendors" at bounding box center [416, 41] width 31 height 7
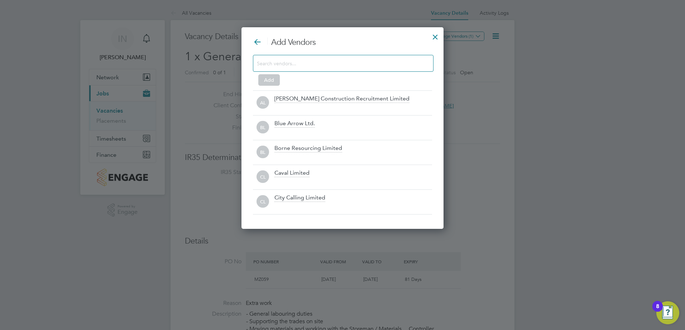
click at [296, 62] on input at bounding box center [337, 62] width 161 height 9
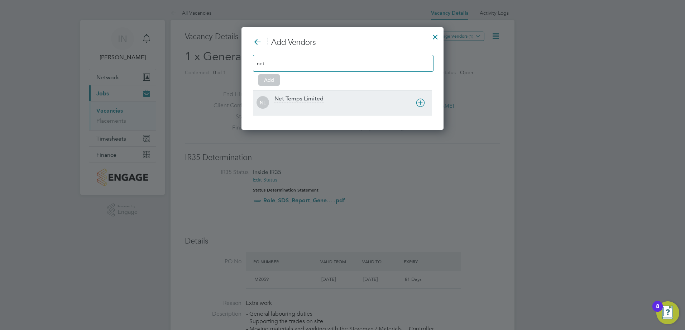
type input "net"
click at [306, 101] on div "Net Temps Limited" at bounding box center [299, 99] width 49 height 8
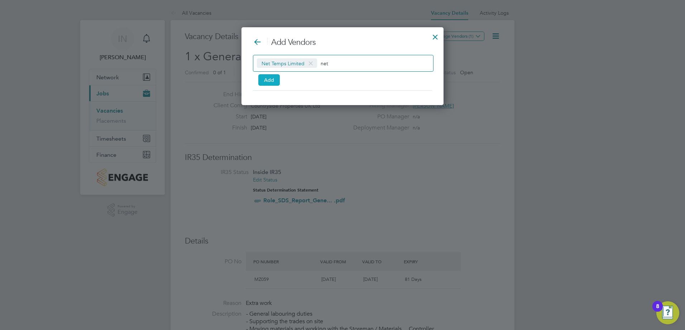
click at [269, 79] on button "Add" at bounding box center [269, 79] width 22 height 11
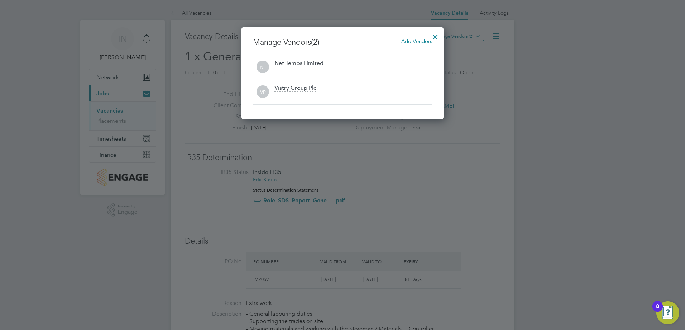
click at [296, 67] on div "Net Temps Limited" at bounding box center [299, 64] width 49 height 8
click at [437, 37] on div at bounding box center [435, 35] width 13 height 13
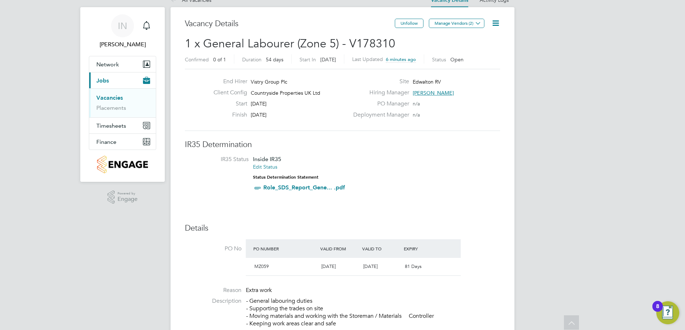
scroll to position [0, 0]
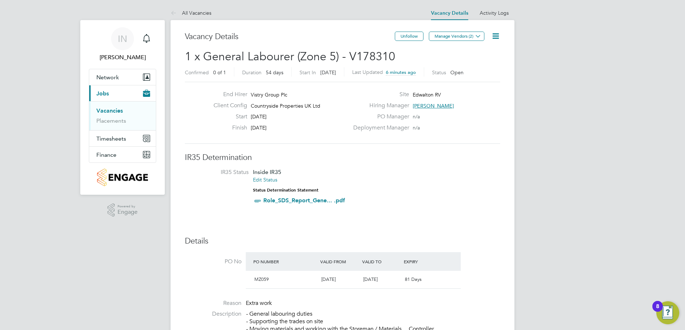
click at [500, 36] on icon at bounding box center [495, 36] width 9 height 9
click at [480, 52] on li "Edit Vacancy e" at bounding box center [479, 53] width 42 height 10
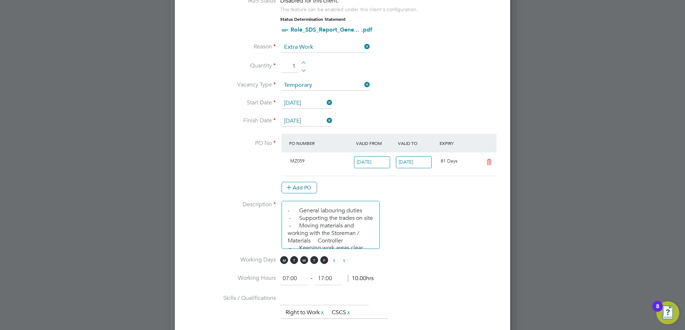
scroll to position [358, 0]
click at [375, 163] on input "[DATE]" at bounding box center [372, 162] width 36 height 12
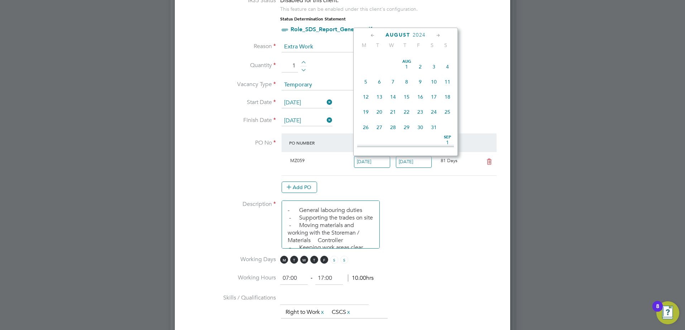
scroll to position [146, 0]
click at [445, 71] on span "4" at bounding box center [448, 68] width 14 height 14
type input "[DATE]"
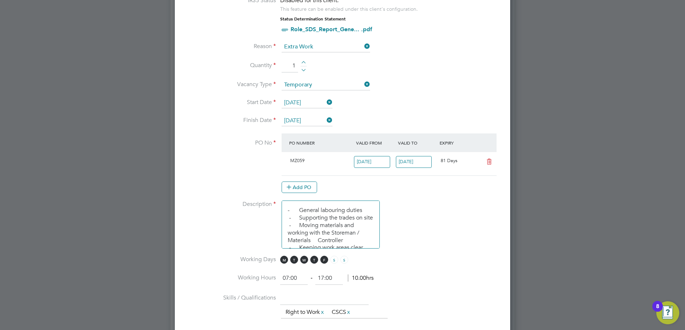
click at [430, 161] on input "[DATE]" at bounding box center [414, 162] width 36 height 12
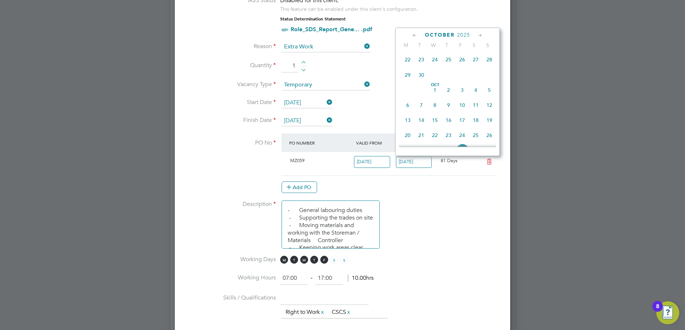
scroll to position [192, 0]
click at [462, 72] on span "26" at bounding box center [463, 66] width 14 height 14
type input "[DATE]"
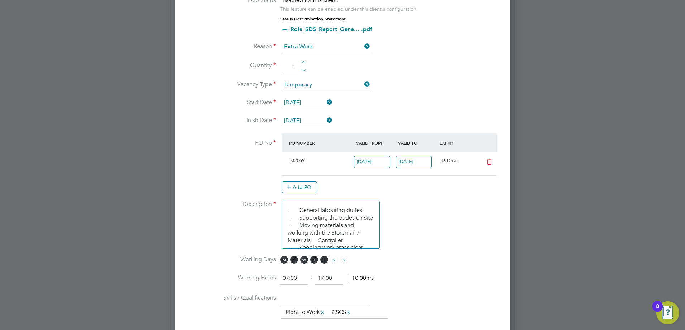
click at [435, 215] on li "Description - General labouring duties - Supporting the trades on site - Moving…" at bounding box center [342, 227] width 313 height 55
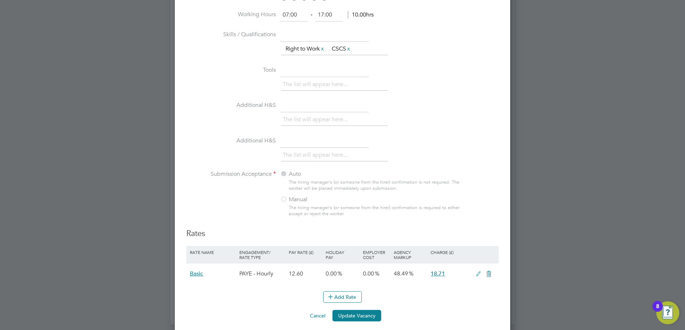
scroll to position [627, 0]
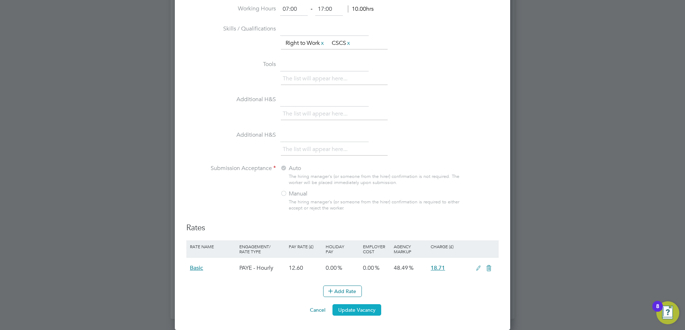
click at [361, 307] on button "Update Vacancy" at bounding box center [357, 309] width 49 height 11
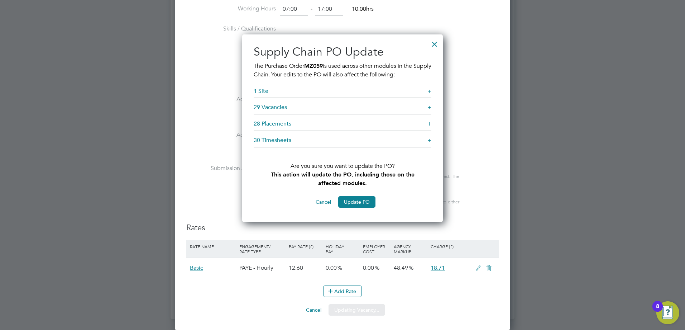
scroll to position [188, 201]
click at [369, 203] on button "Update PO" at bounding box center [356, 201] width 37 height 11
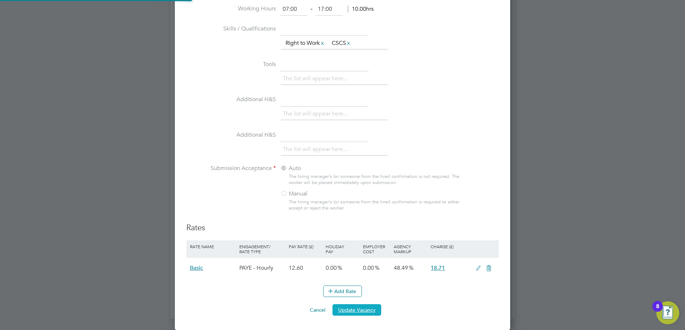
click at [372, 313] on button "Update Vacancy" at bounding box center [357, 309] width 49 height 11
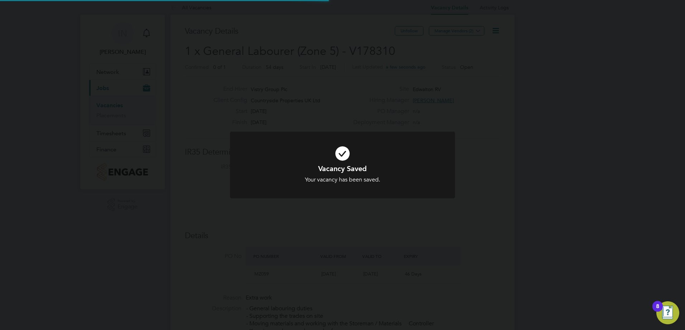
scroll to position [21, 63]
click at [401, 233] on div "Vacancy Saved Your vacancy has been saved. Cancel Okay" at bounding box center [342, 165] width 685 height 330
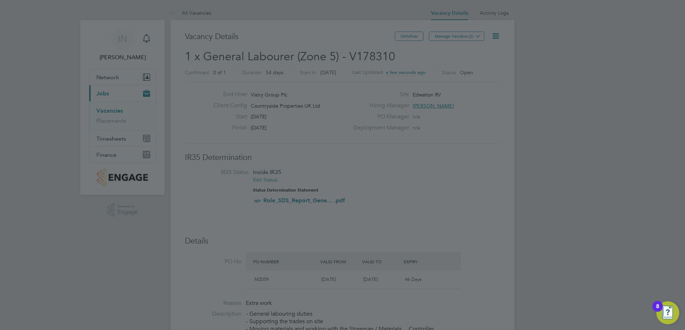
click at [410, 179] on div at bounding box center [342, 165] width 685 height 330
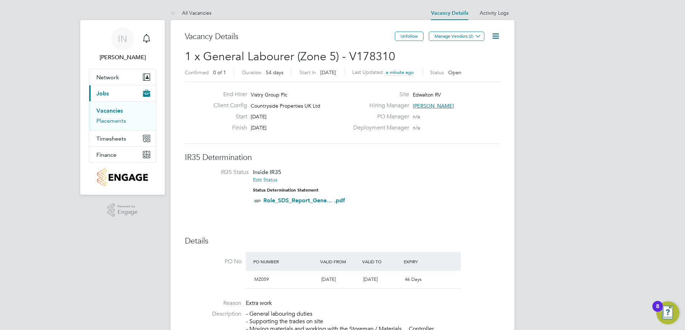
click at [115, 122] on link "Placements" at bounding box center [111, 120] width 30 height 7
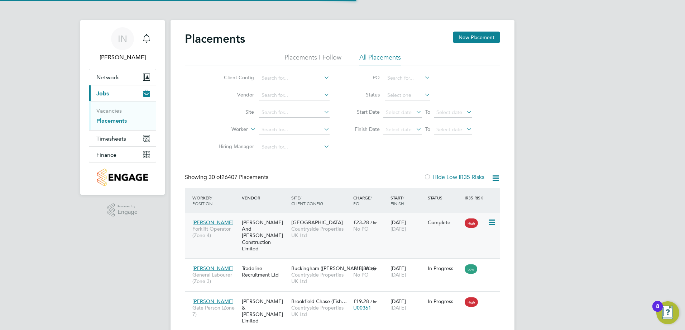
scroll to position [27, 50]
click at [280, 111] on input at bounding box center [294, 113] width 71 height 10
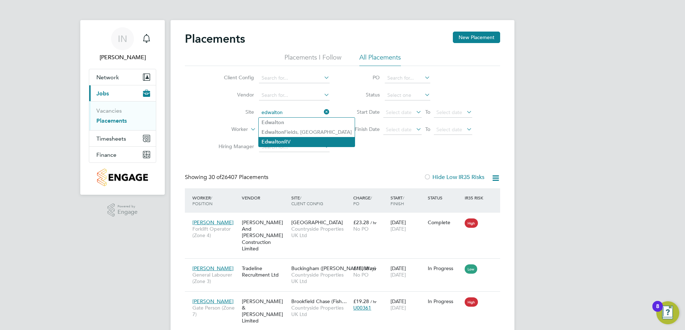
click at [282, 141] on b "Edwalton" at bounding box center [273, 142] width 23 height 6
type input "Edwalton RV"
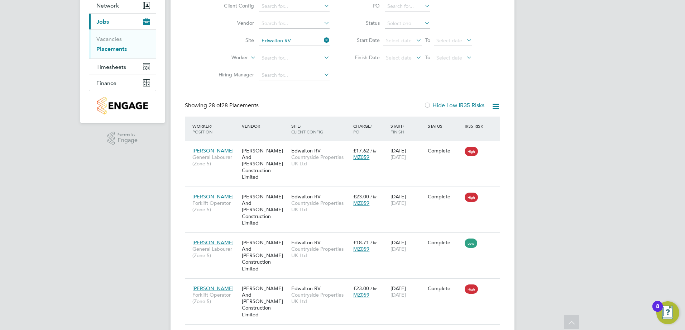
drag, startPoint x: 394, startPoint y: 333, endPoint x: 408, endPoint y: 392, distance: 60.5
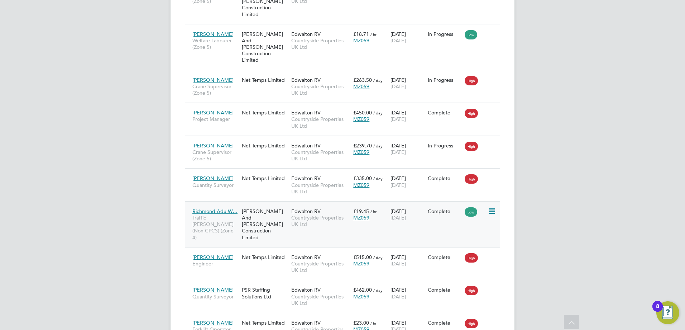
scroll to position [430, 0]
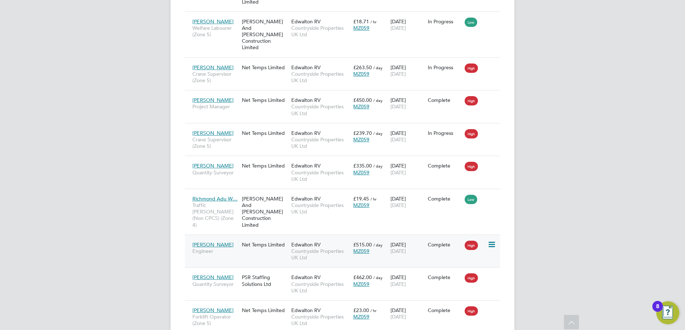
click at [436, 241] on div "Complete" at bounding box center [445, 244] width 34 height 6
